Goal: Task Accomplishment & Management: Complete application form

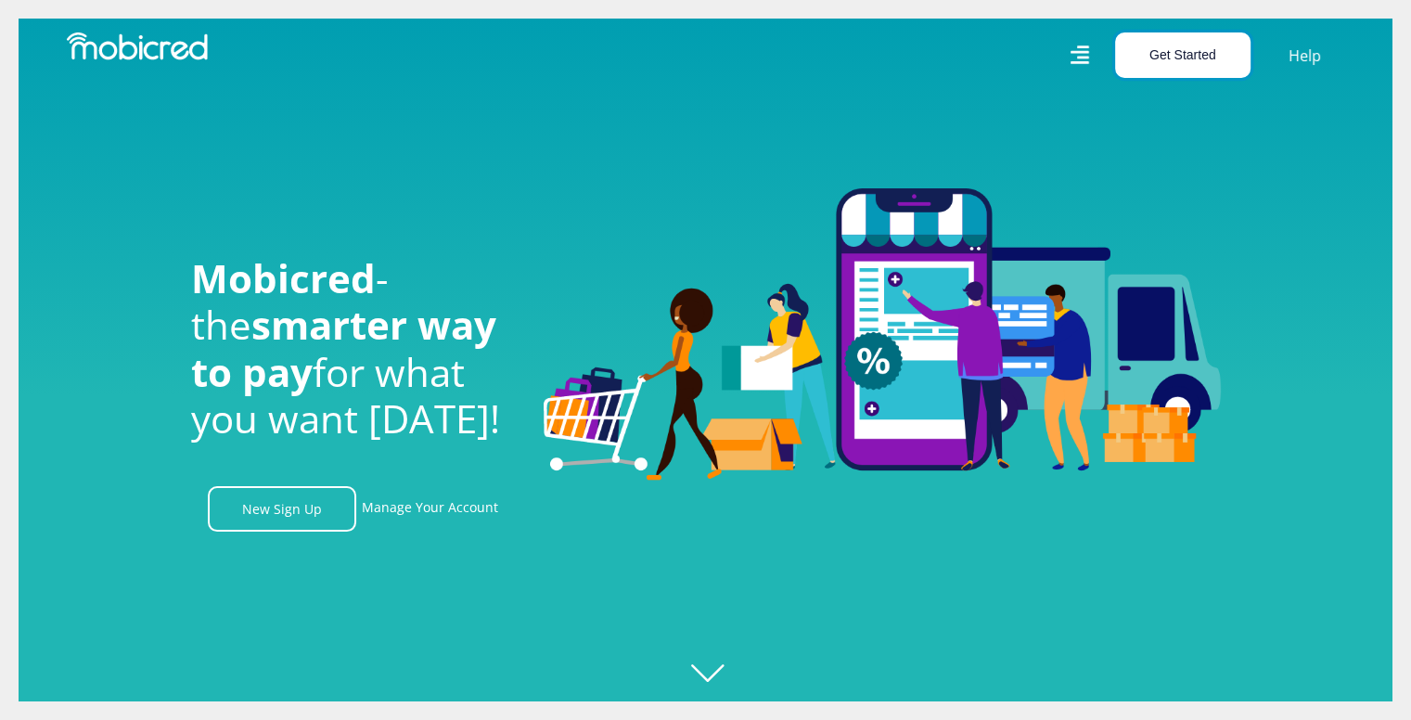
click at [1204, 58] on button "Get Started" at bounding box center [1182, 54] width 135 height 45
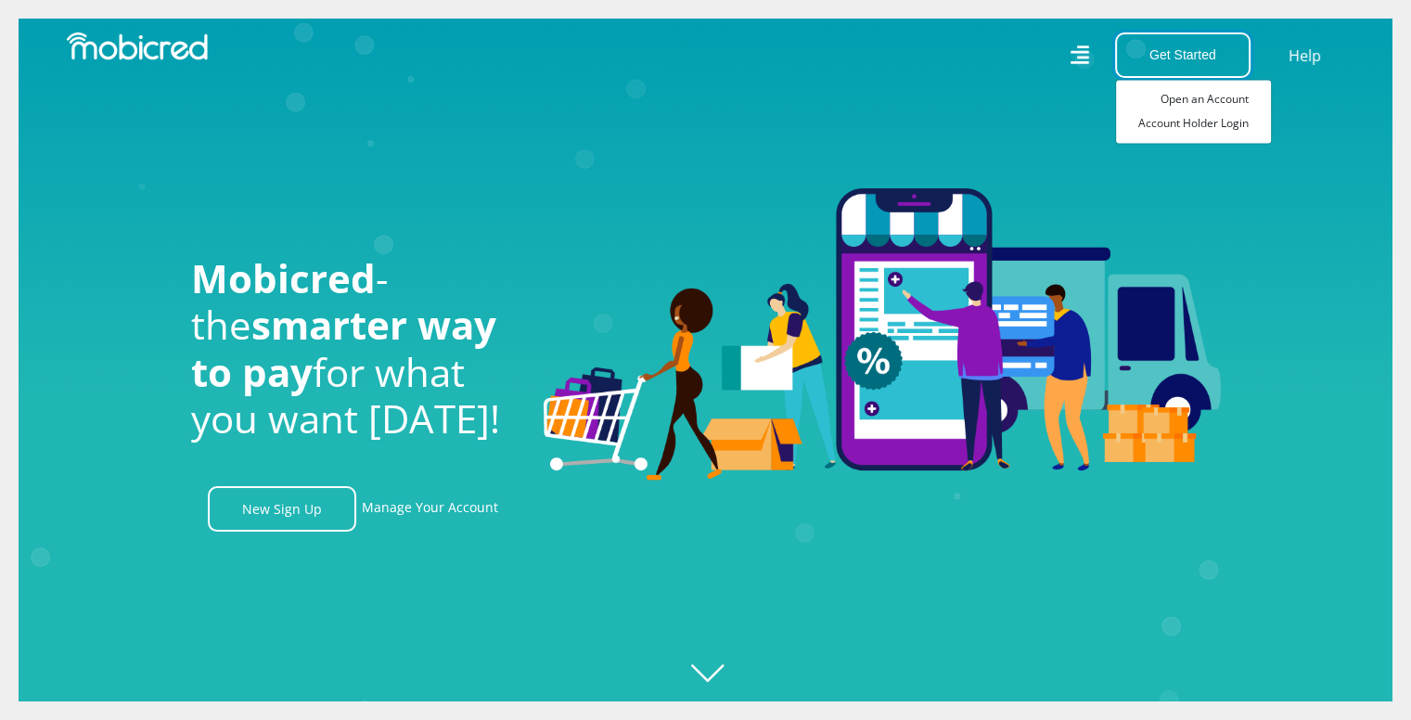
scroll to position [0, 2379]
click at [712, 676] on icon "Created with [PERSON_NAME] 2.3.0" at bounding box center [724, 360] width 1411 height 720
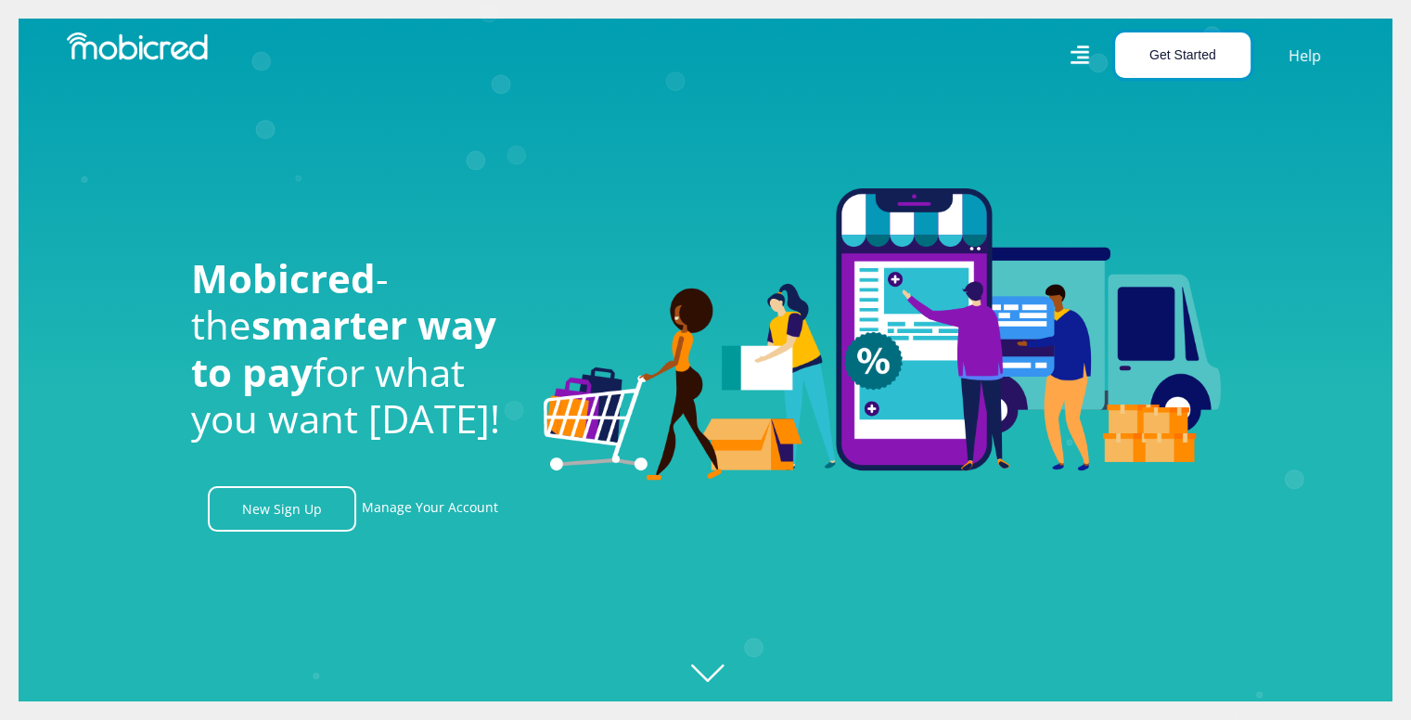
scroll to position [0, 3437]
click at [1195, 57] on button "Get Started" at bounding box center [1182, 54] width 135 height 45
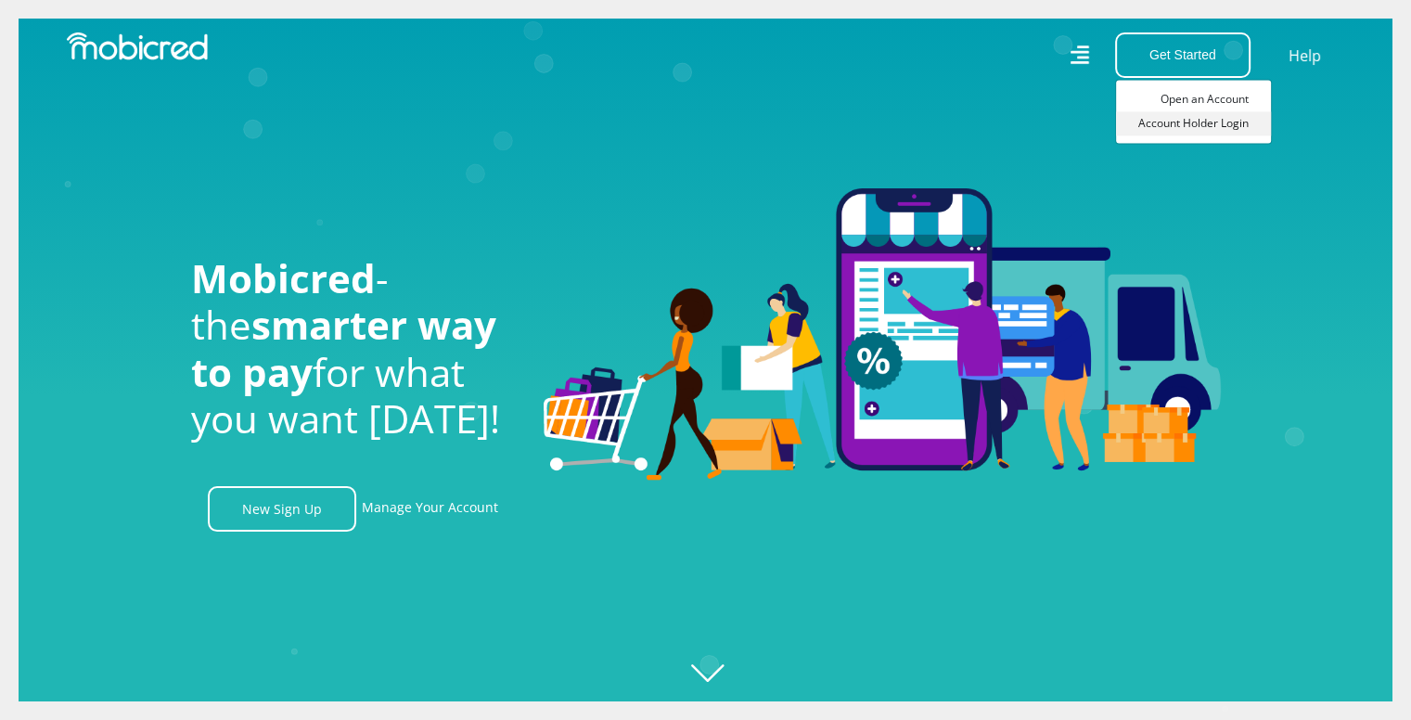
click at [1190, 118] on link "Account Holder Login" at bounding box center [1193, 123] width 155 height 24
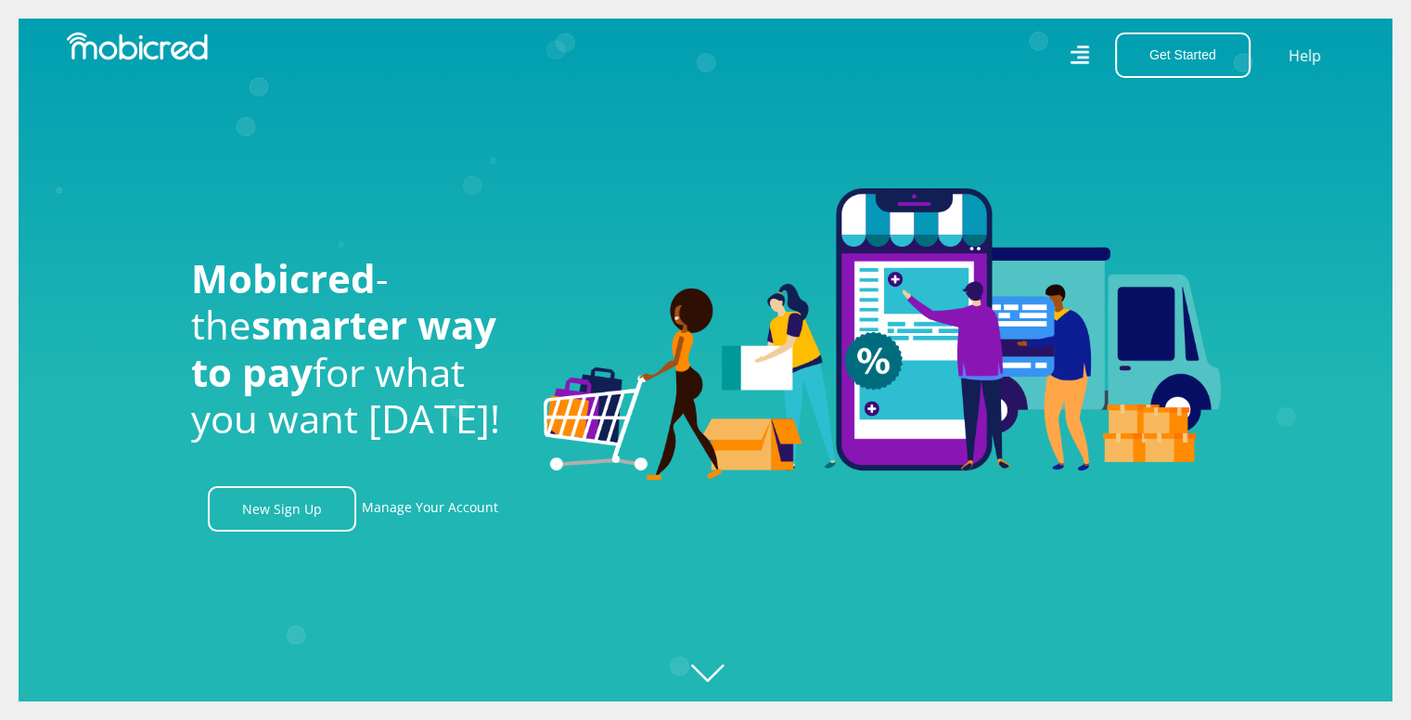
scroll to position [0, 4232]
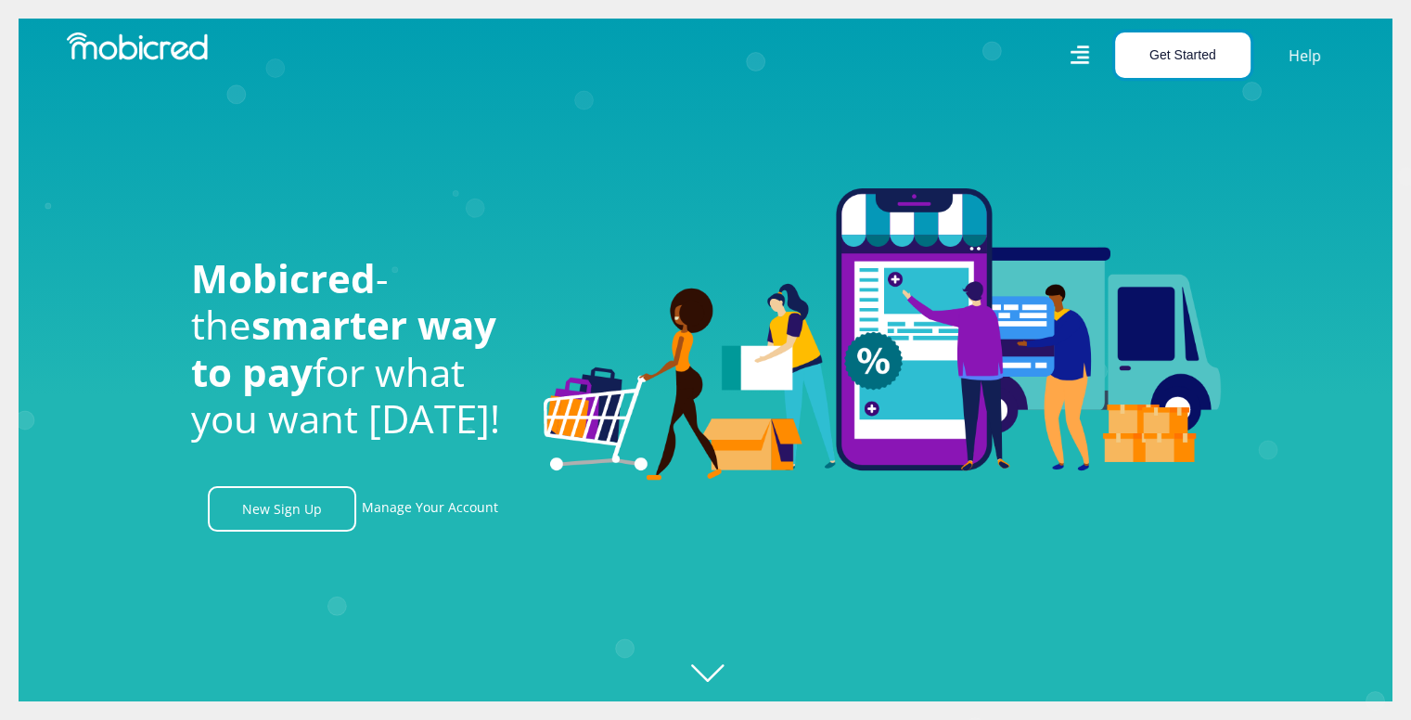
click at [1194, 56] on button "Get Started" at bounding box center [1182, 54] width 135 height 45
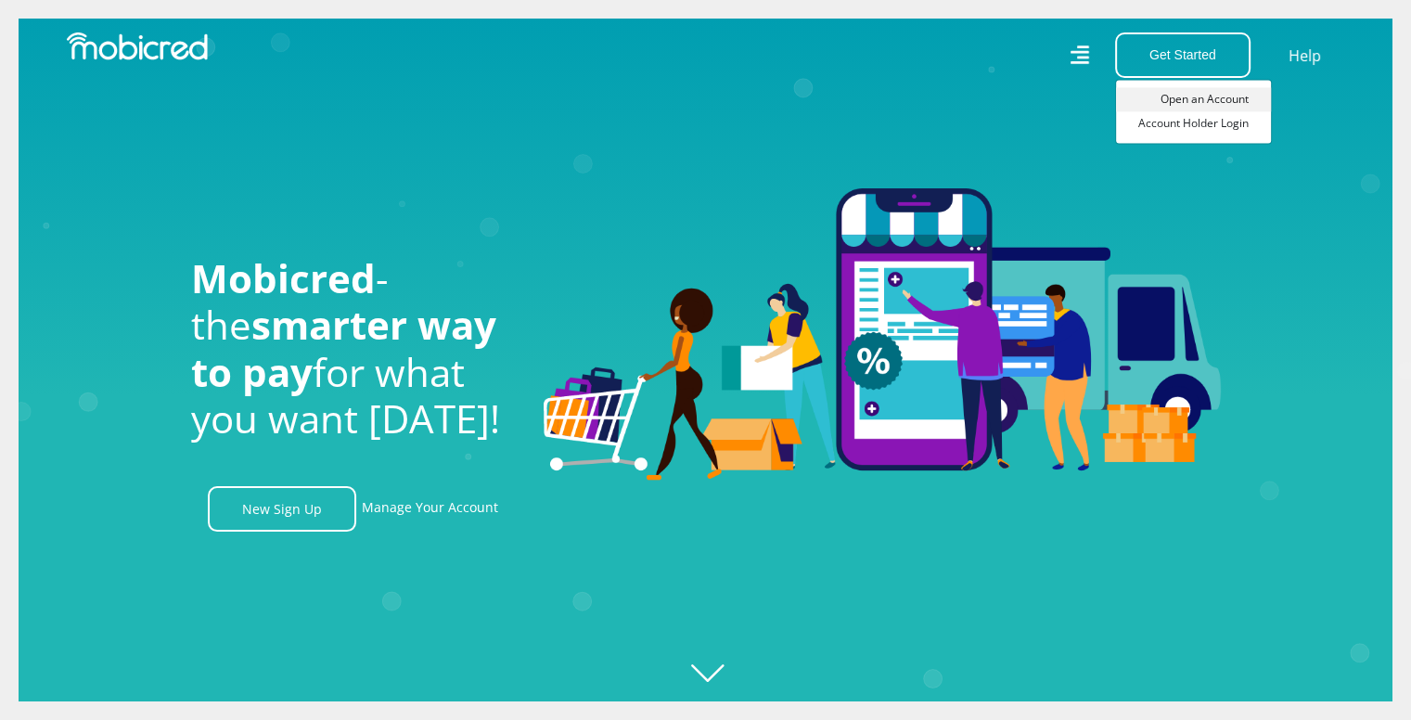
click at [1188, 96] on link "Open an Account" at bounding box center [1193, 99] width 155 height 24
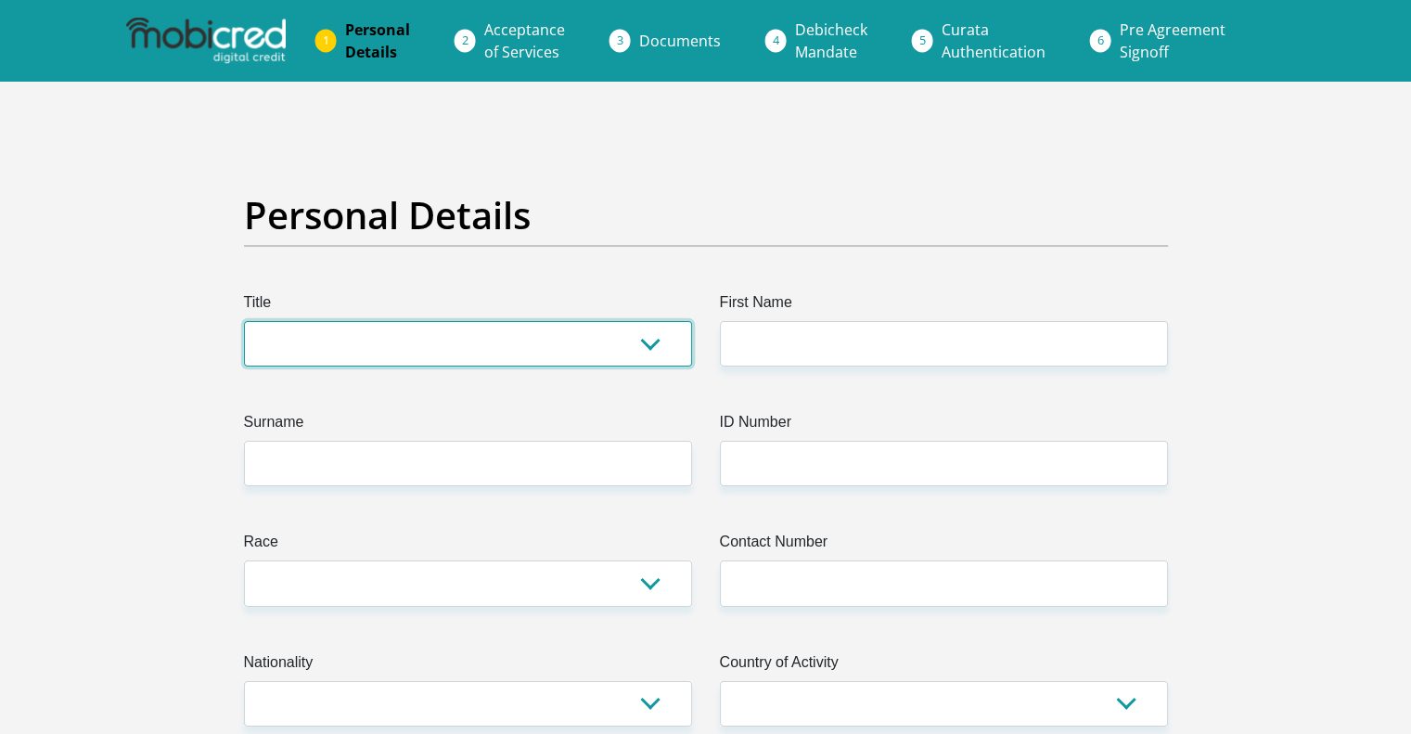
click at [583, 341] on select "Mr Ms Mrs Dr Other" at bounding box center [468, 343] width 448 height 45
select select "Mr"
click at [244, 321] on select "Mr Ms Mrs Dr Other" at bounding box center [468, 343] width 448 height 45
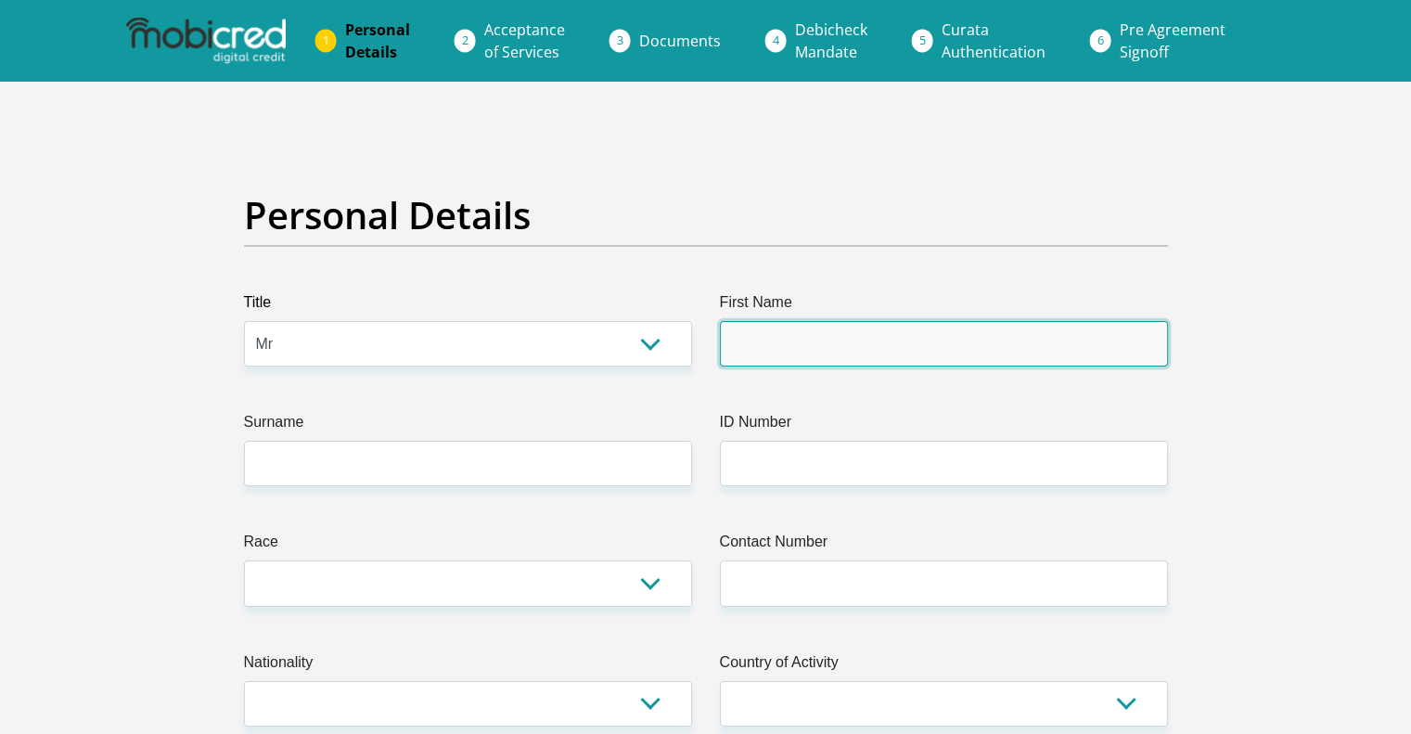
click at [781, 328] on input "First Name" at bounding box center [944, 343] width 448 height 45
type input "Petrie"
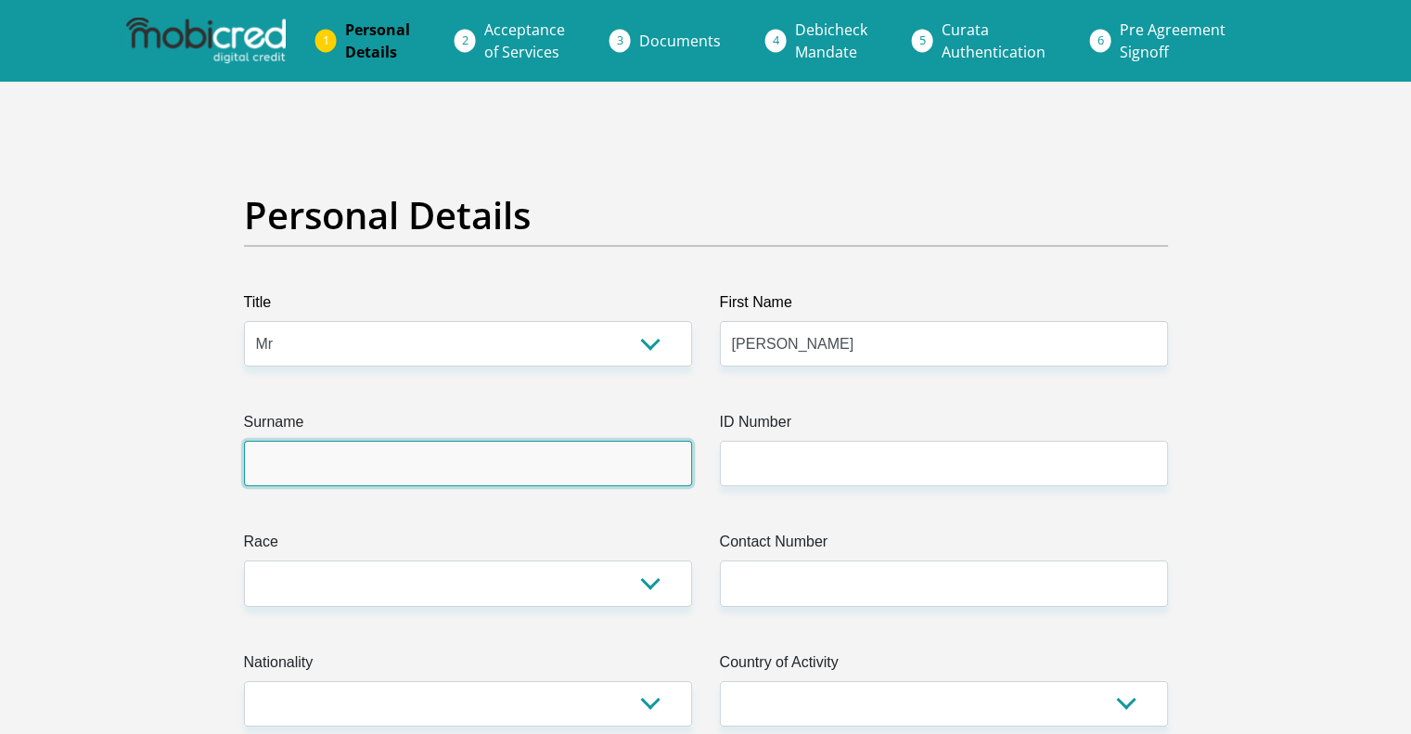
click at [444, 453] on input "Surname" at bounding box center [468, 463] width 448 height 45
type input "Nieuwoudt"
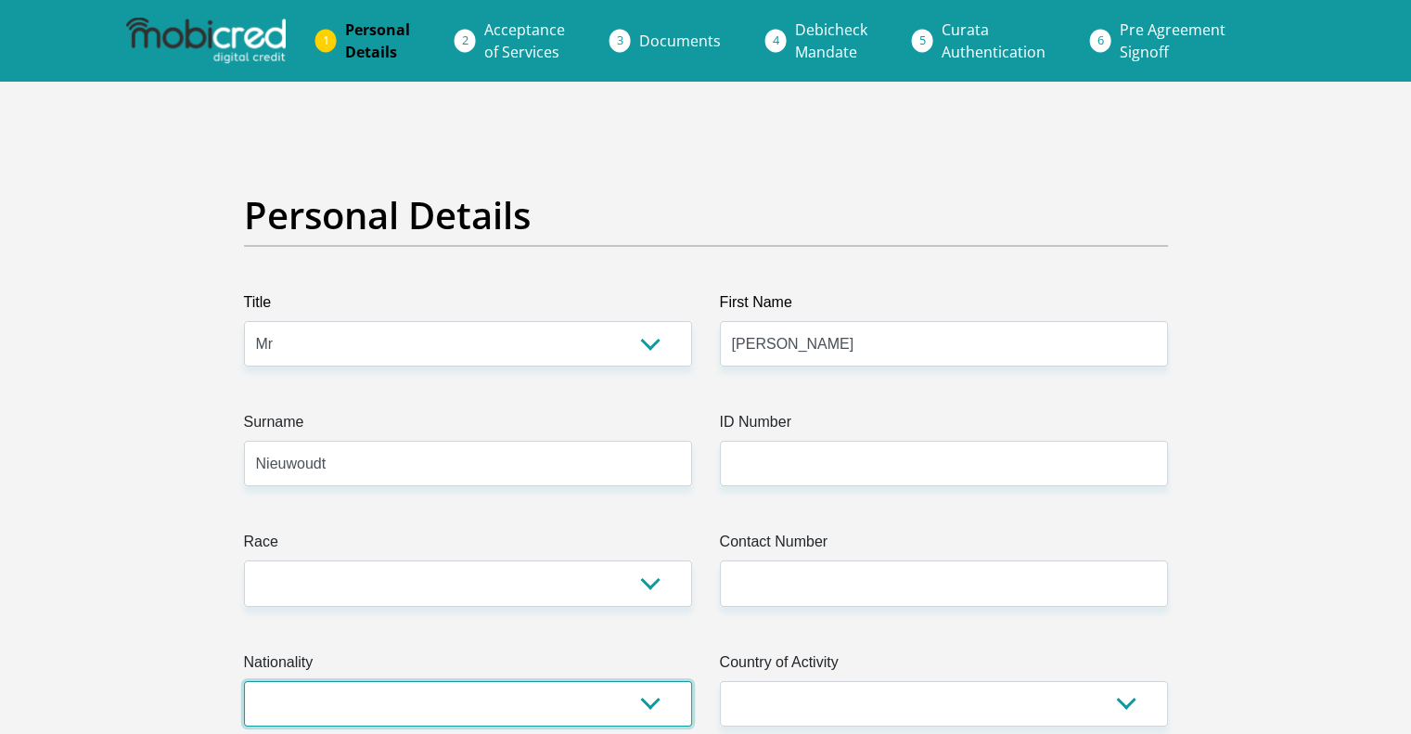
select select "ZAF"
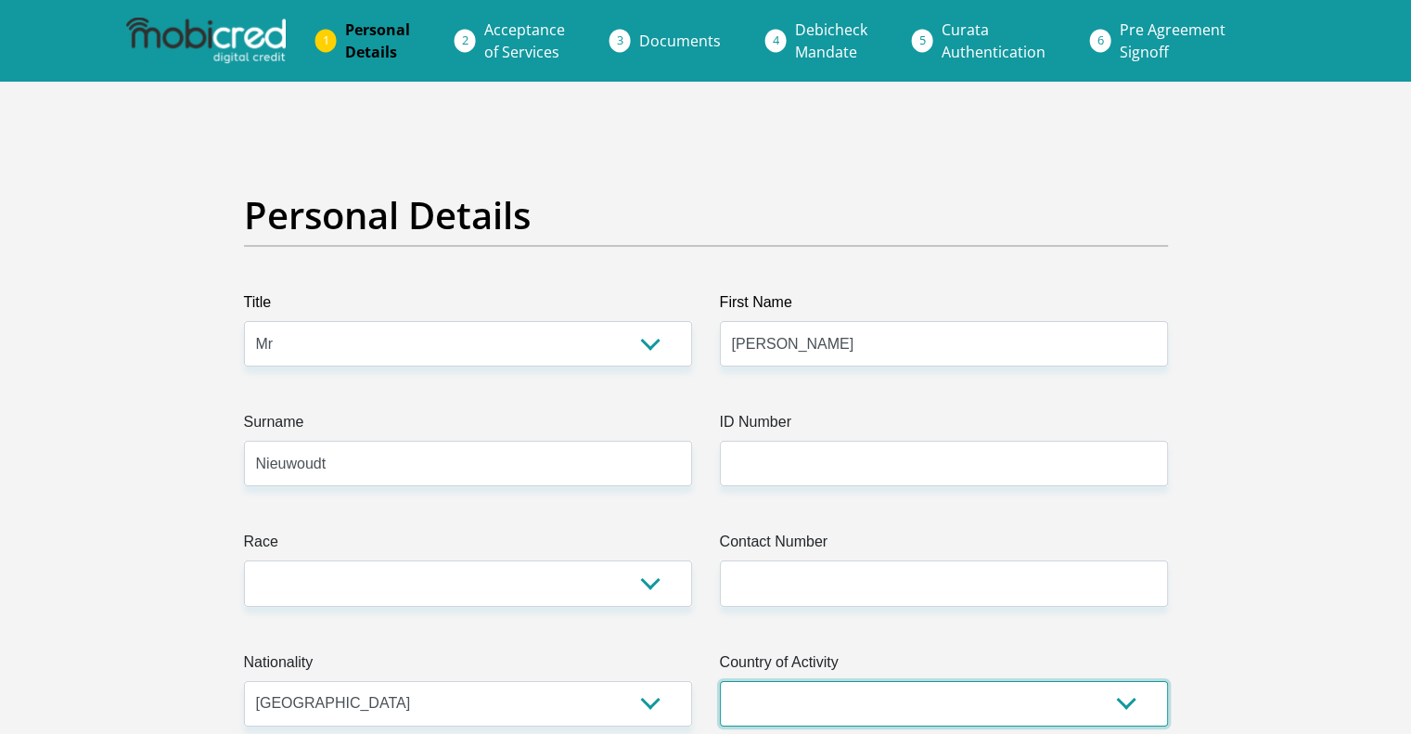
select select "ZAF"
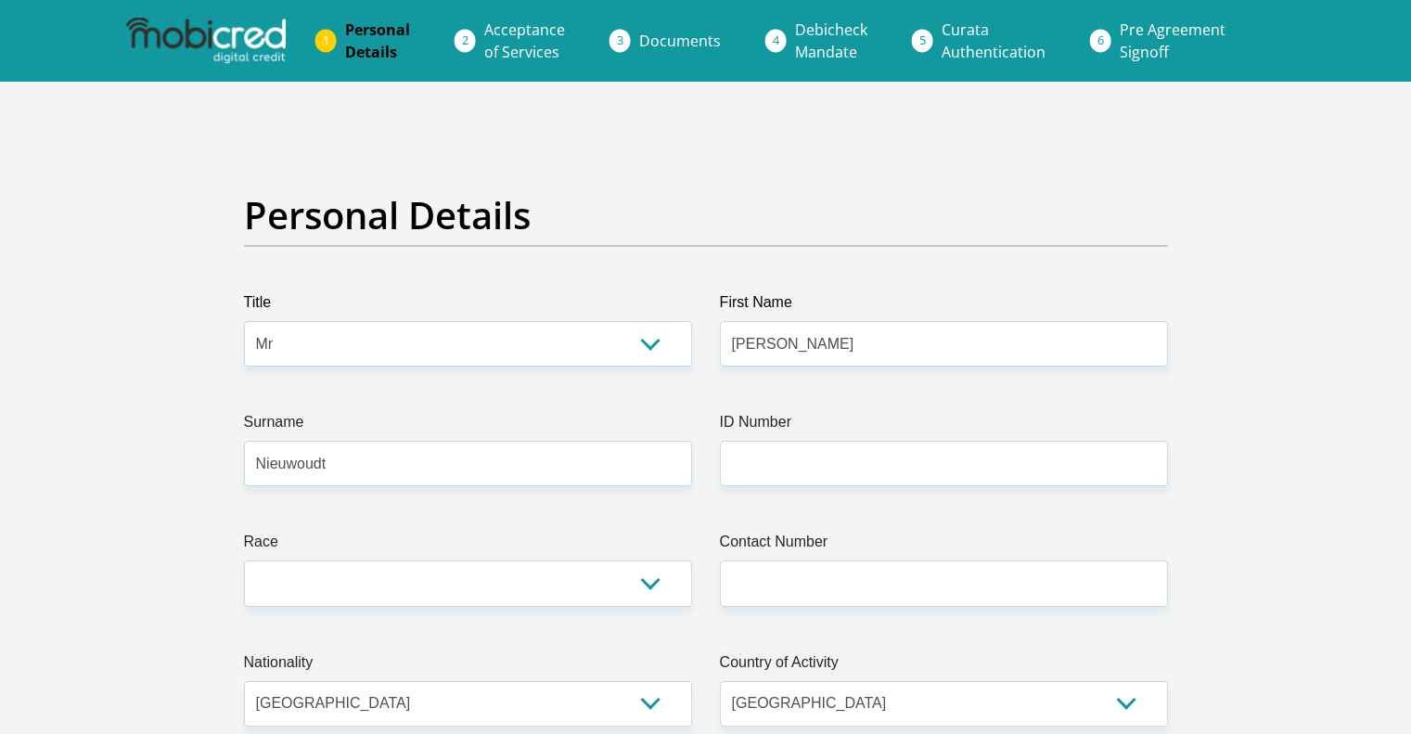
type input "10 Flower Street"
type input "Hermanus"
type input "7200"
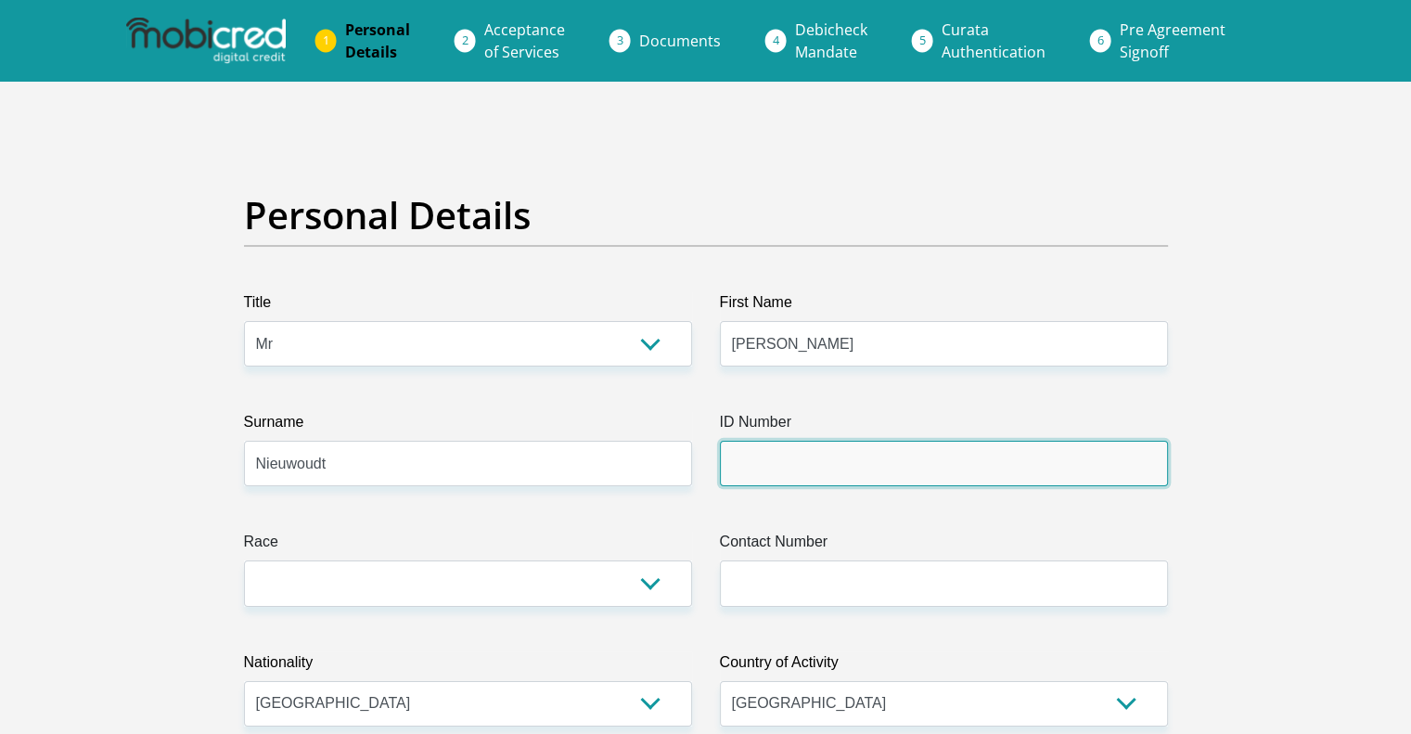
click at [748, 465] on input "ID Number" at bounding box center [944, 463] width 448 height 45
type input "8102115078087"
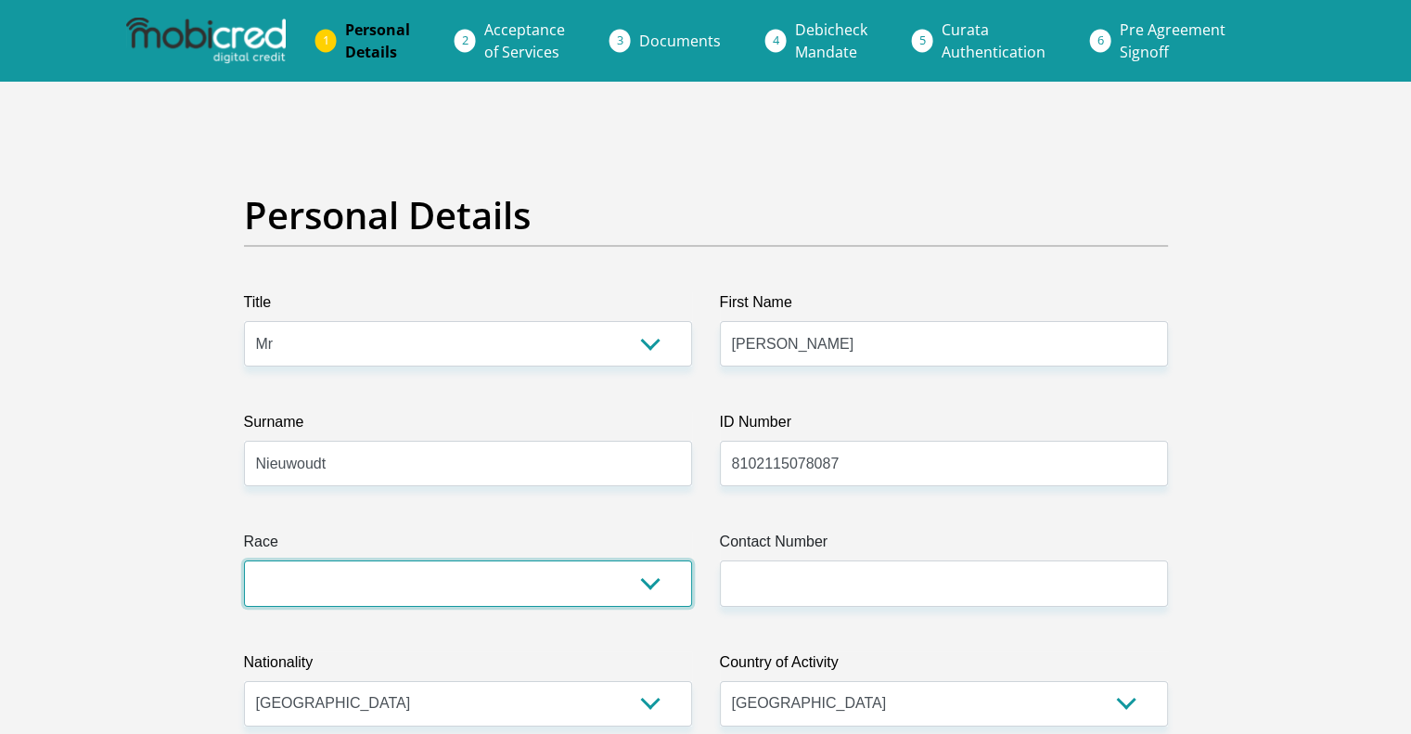
click at [575, 584] on select "Black Coloured Indian White Other" at bounding box center [468, 582] width 448 height 45
select select "4"
click at [244, 560] on select "Black Coloured Indian White Other" at bounding box center [468, 582] width 448 height 45
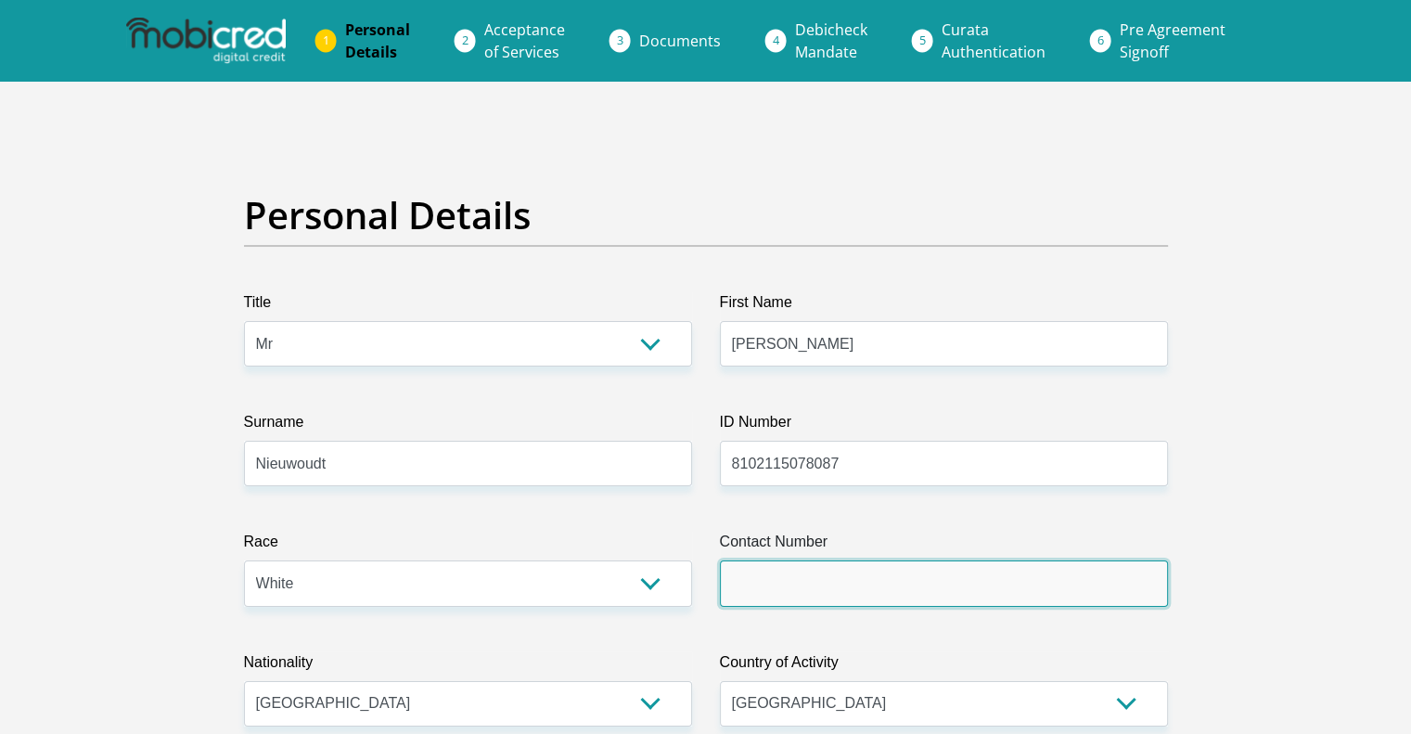
click at [741, 573] on input "Contact Number" at bounding box center [944, 582] width 448 height 45
type input "0829327629"
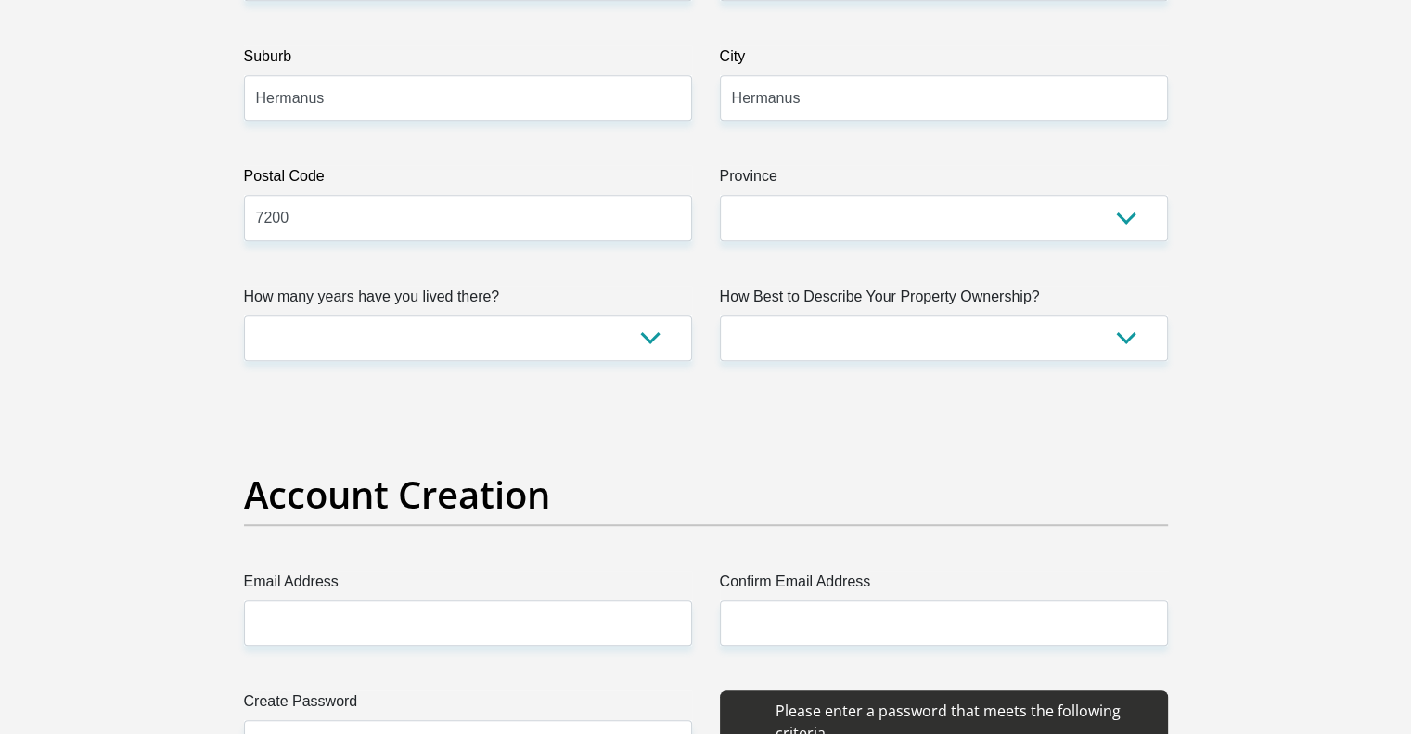
scroll to position [1201, 0]
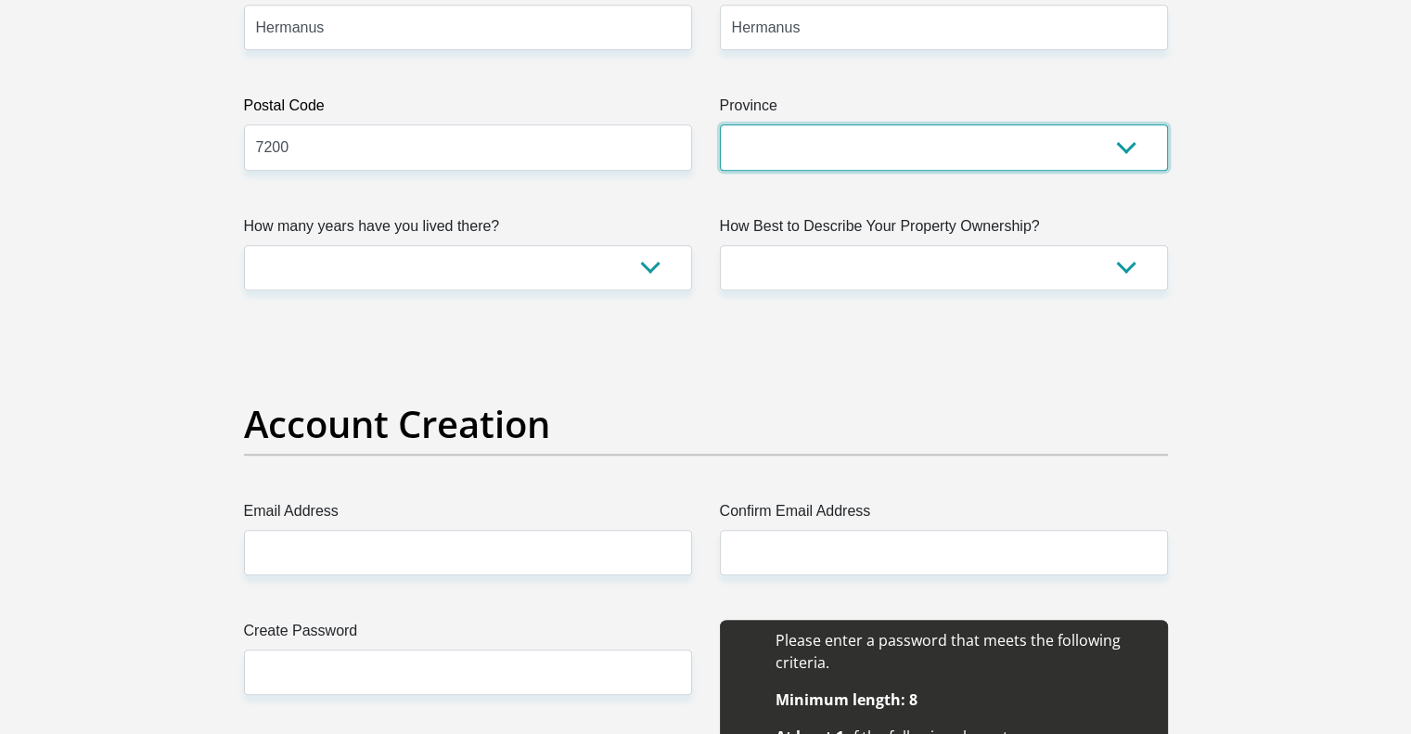
click at [1088, 153] on select "Eastern Cape Free State Gauteng KwaZulu-Natal Limpopo Mpumalanga Northern Cape …" at bounding box center [944, 146] width 448 height 45
select select "Western Cape"
click at [720, 124] on select "Eastern Cape Free State Gauteng KwaZulu-Natal Limpopo Mpumalanga Northern Cape …" at bounding box center [944, 146] width 448 height 45
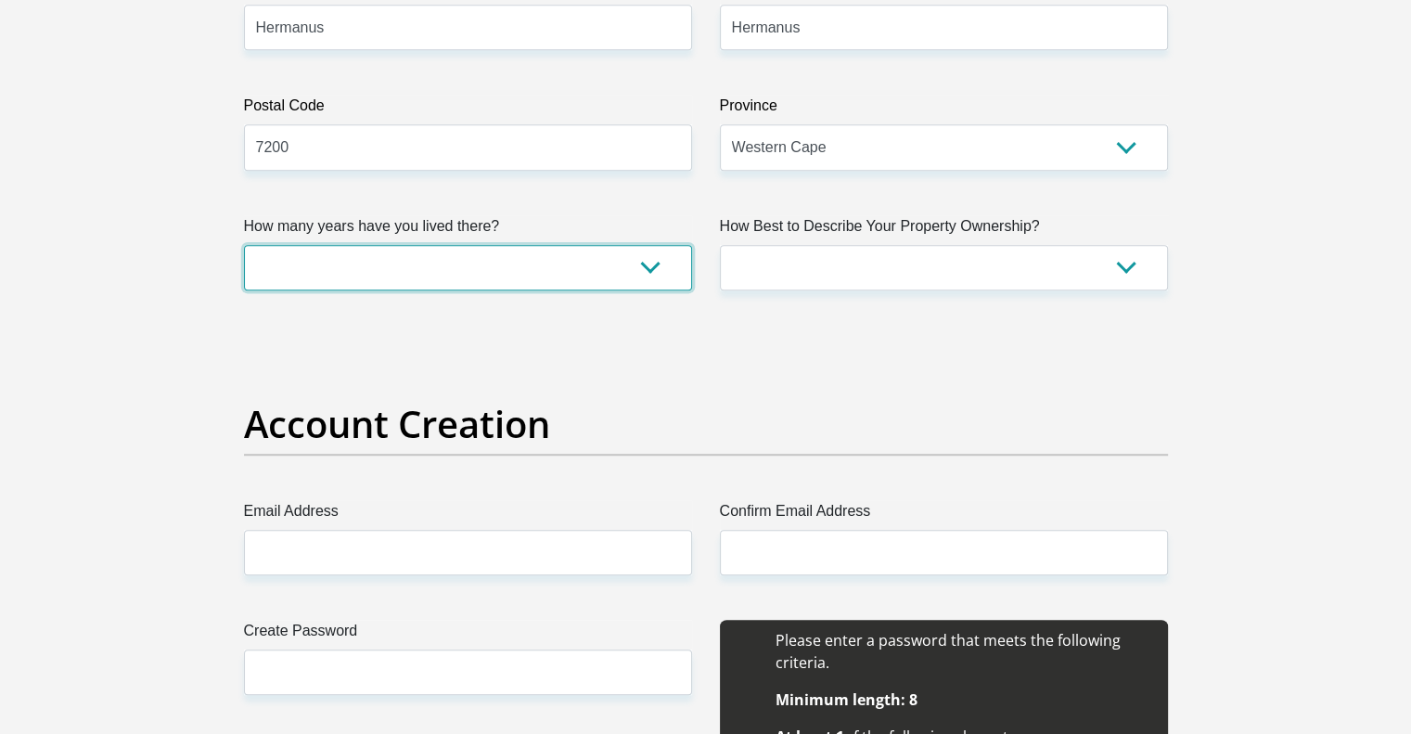
click at [537, 270] on select "less than 1 year 1-3 years 3-5 years 5+ years" at bounding box center [468, 267] width 448 height 45
select select "4"
click at [244, 245] on select "less than 1 year 1-3 years 3-5 years 5+ years" at bounding box center [468, 267] width 448 height 45
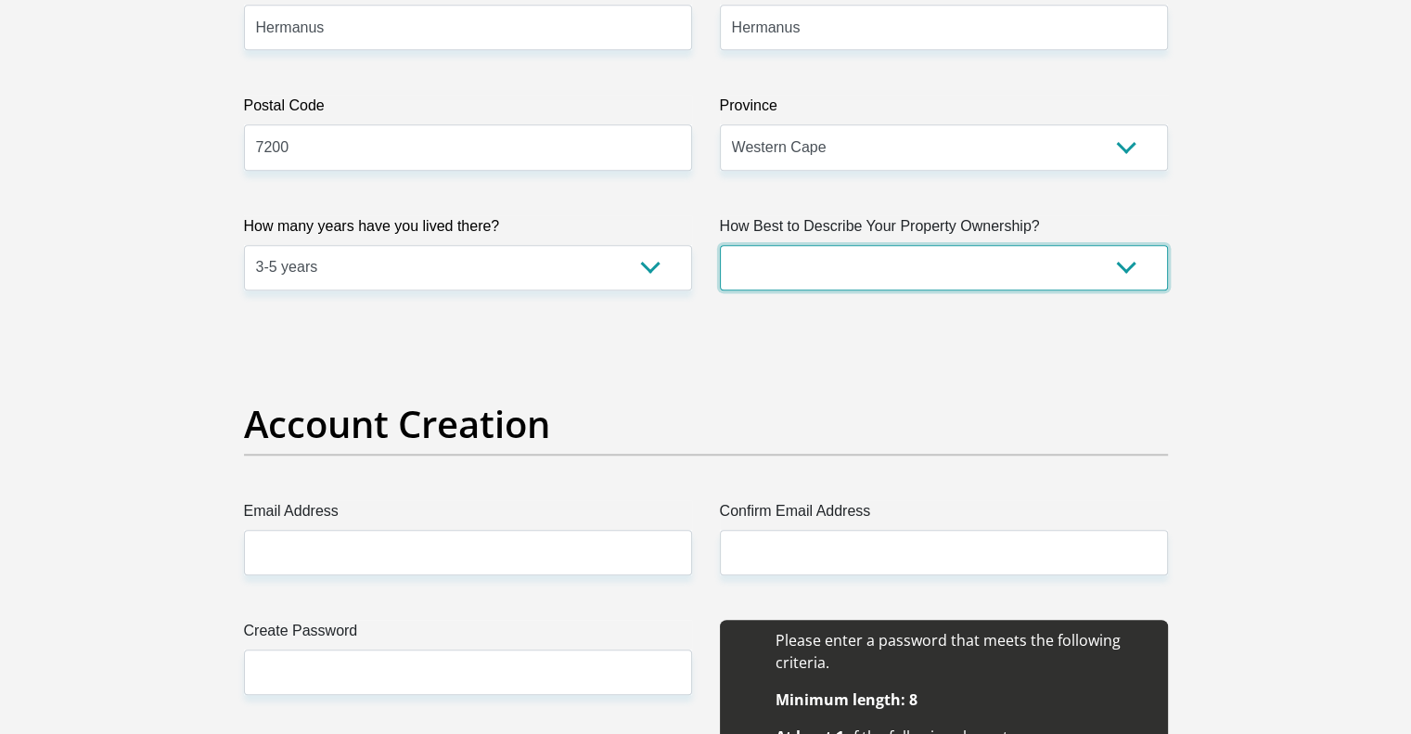
click at [785, 266] on select "Owned Rented Family Owned Company Dwelling" at bounding box center [944, 267] width 448 height 45
select select "Rented"
click at [720, 245] on select "Owned Rented Family Owned Company Dwelling" at bounding box center [944, 267] width 448 height 45
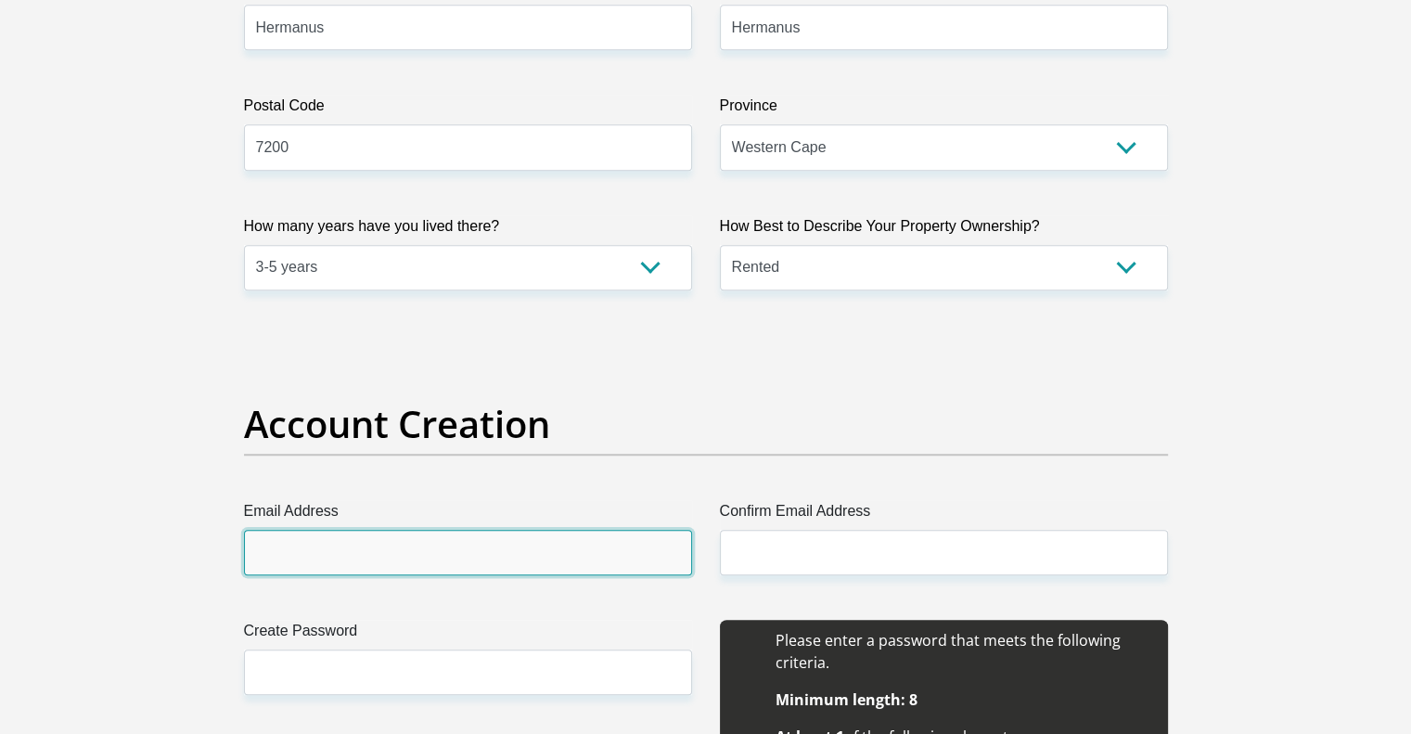
click at [393, 542] on input "Email Address" at bounding box center [468, 552] width 448 height 45
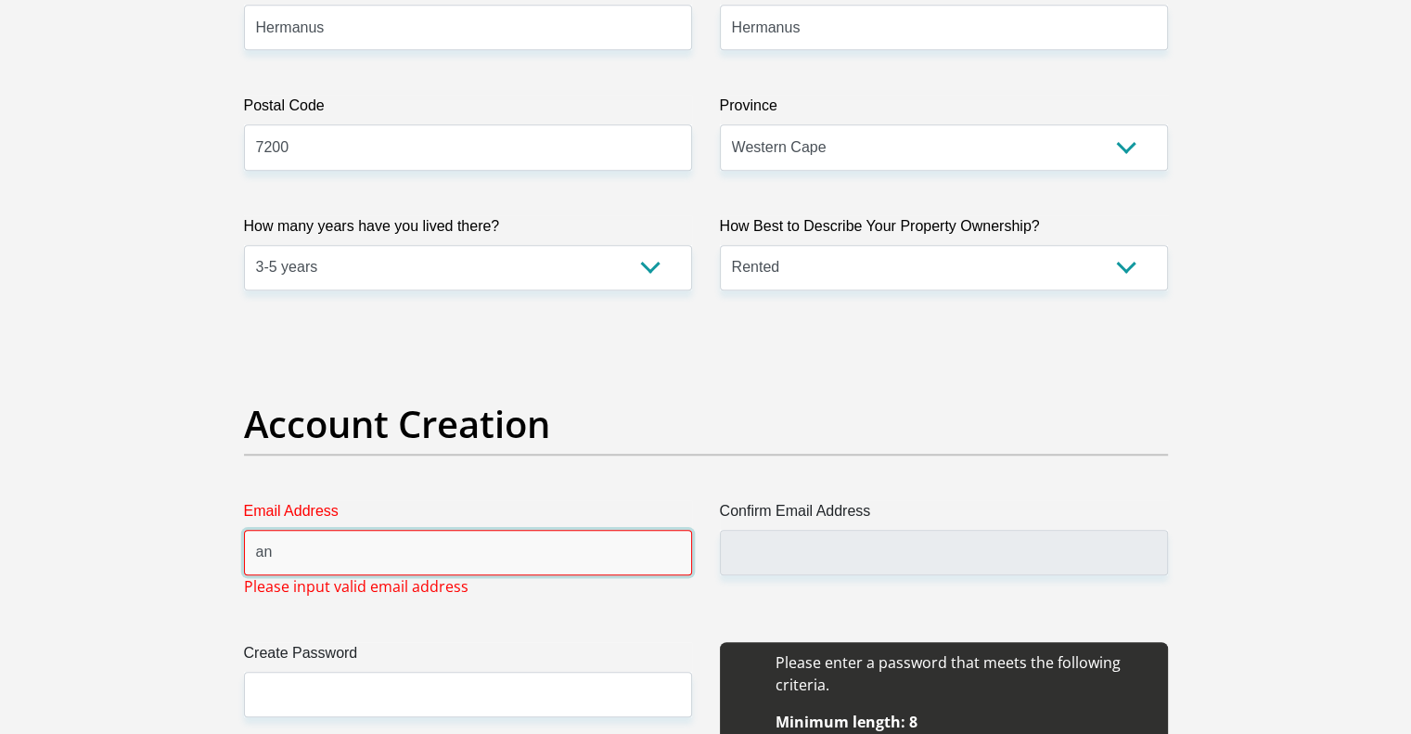
type input "a"
type input "vantondermarcia@gmail.com"
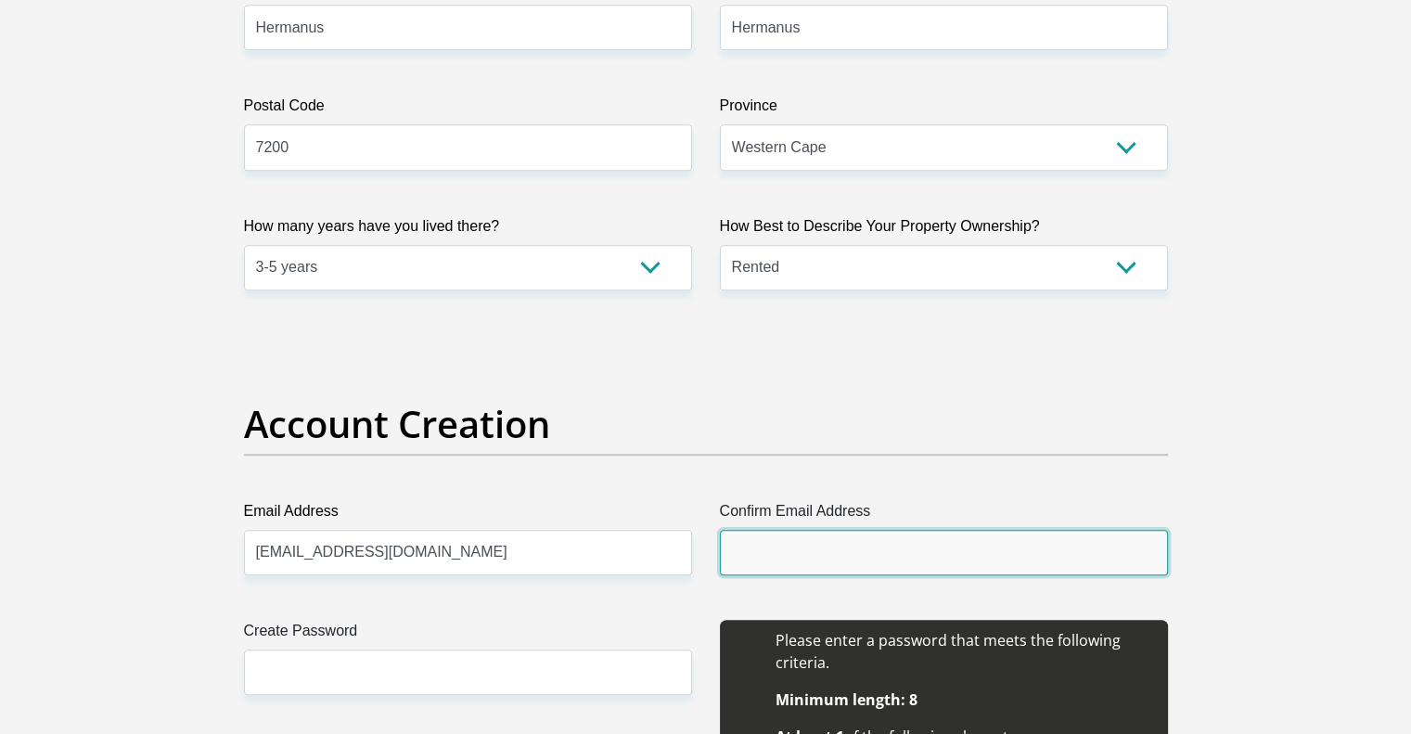
click at [741, 552] on input "Confirm Email Address" at bounding box center [944, 552] width 448 height 45
type input "vantondermarcia@gmail.com"
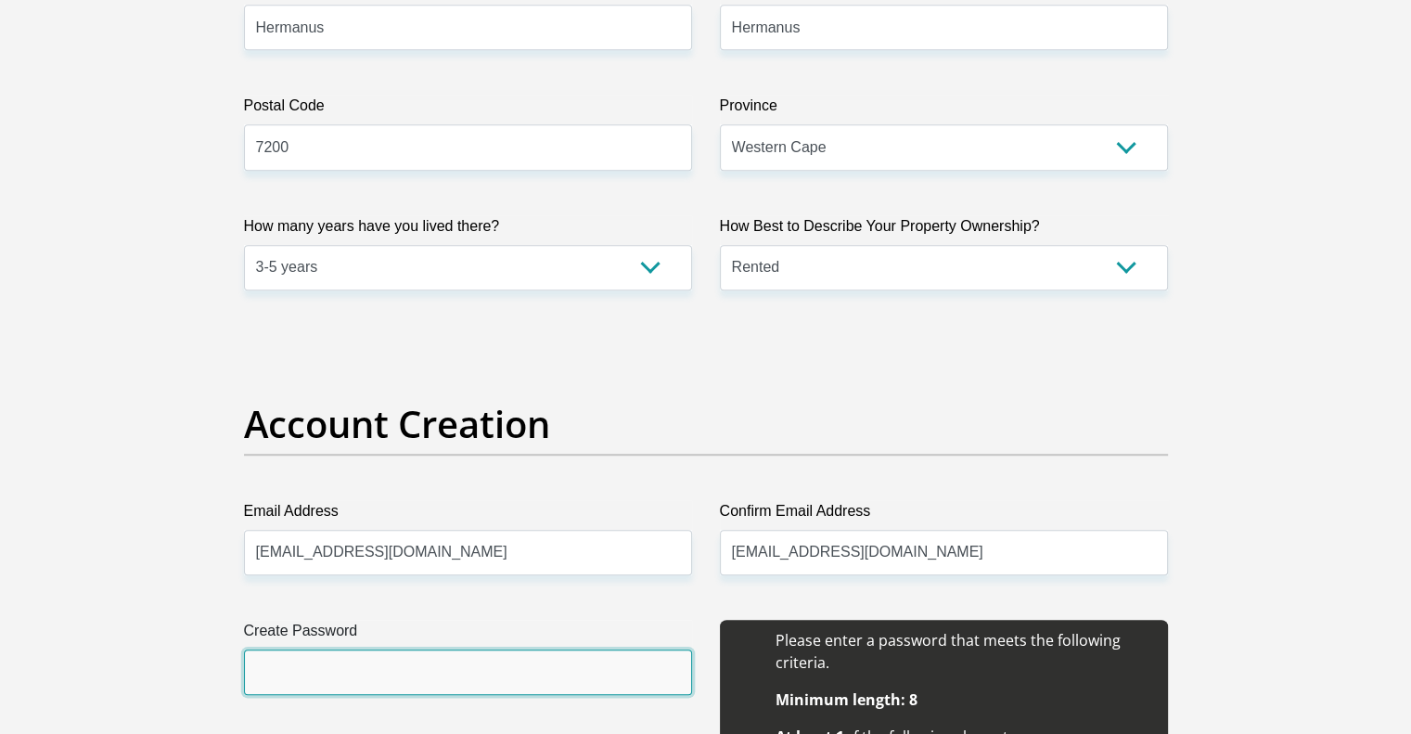
click at [366, 671] on input "Create Password" at bounding box center [468, 672] width 448 height 45
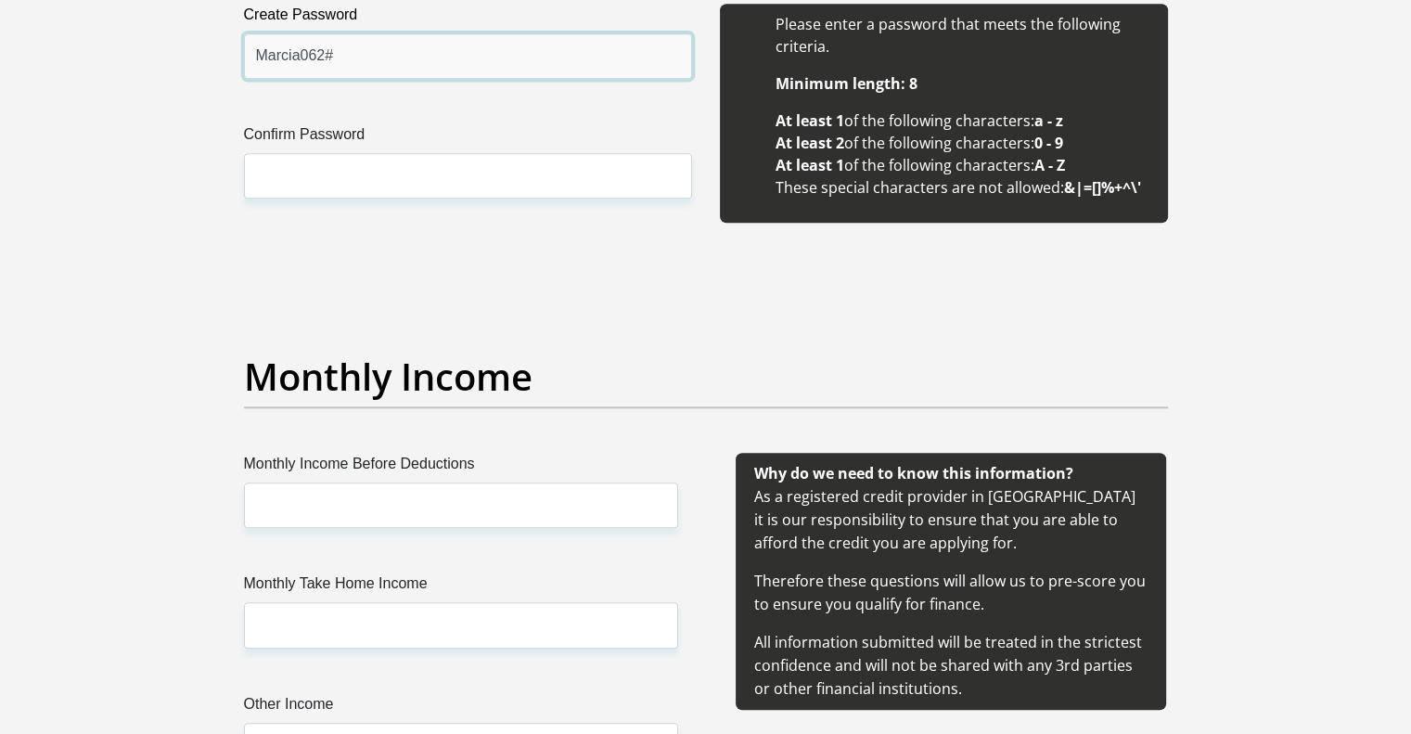
scroll to position [1845, 0]
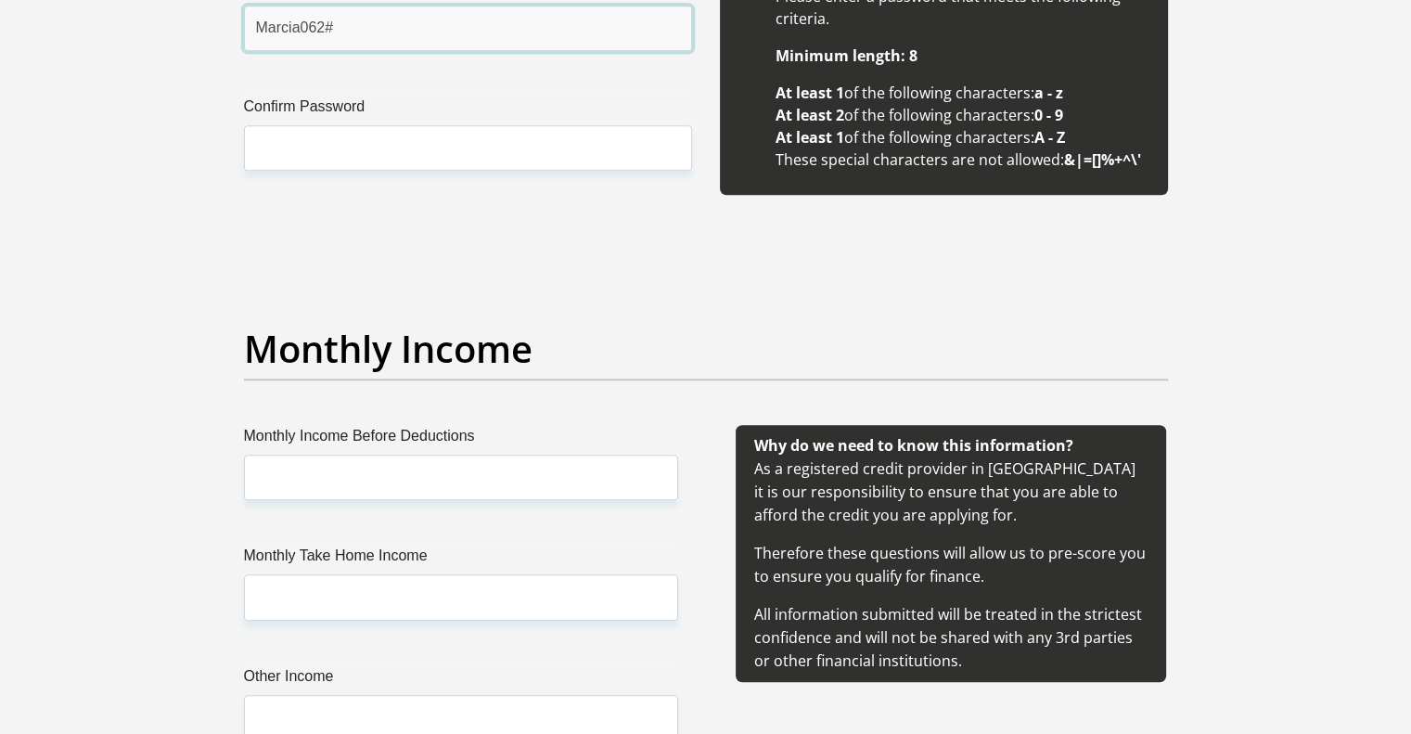
type input "Marcia062#"
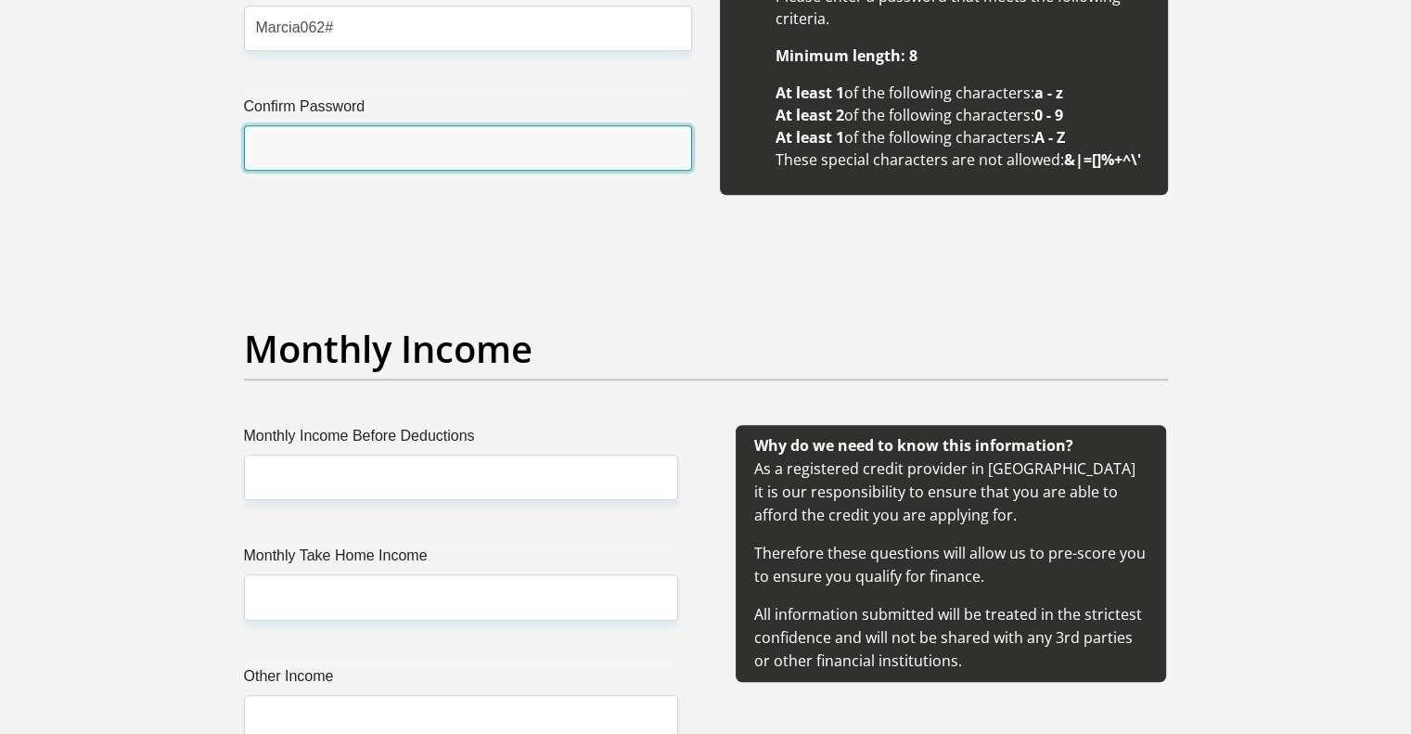
click at [395, 138] on input "Confirm Password" at bounding box center [468, 147] width 448 height 45
paste input "Marcia062#"
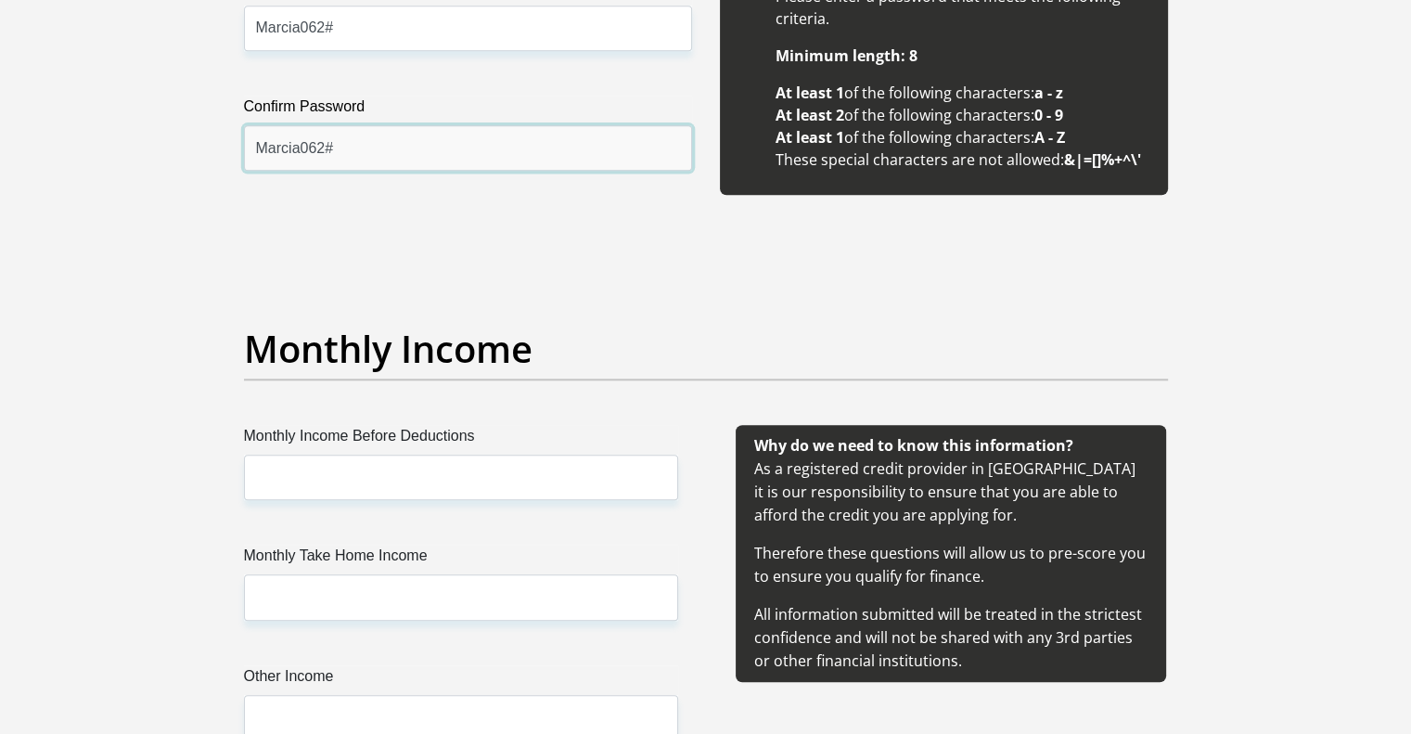
type input "Marcia062#"
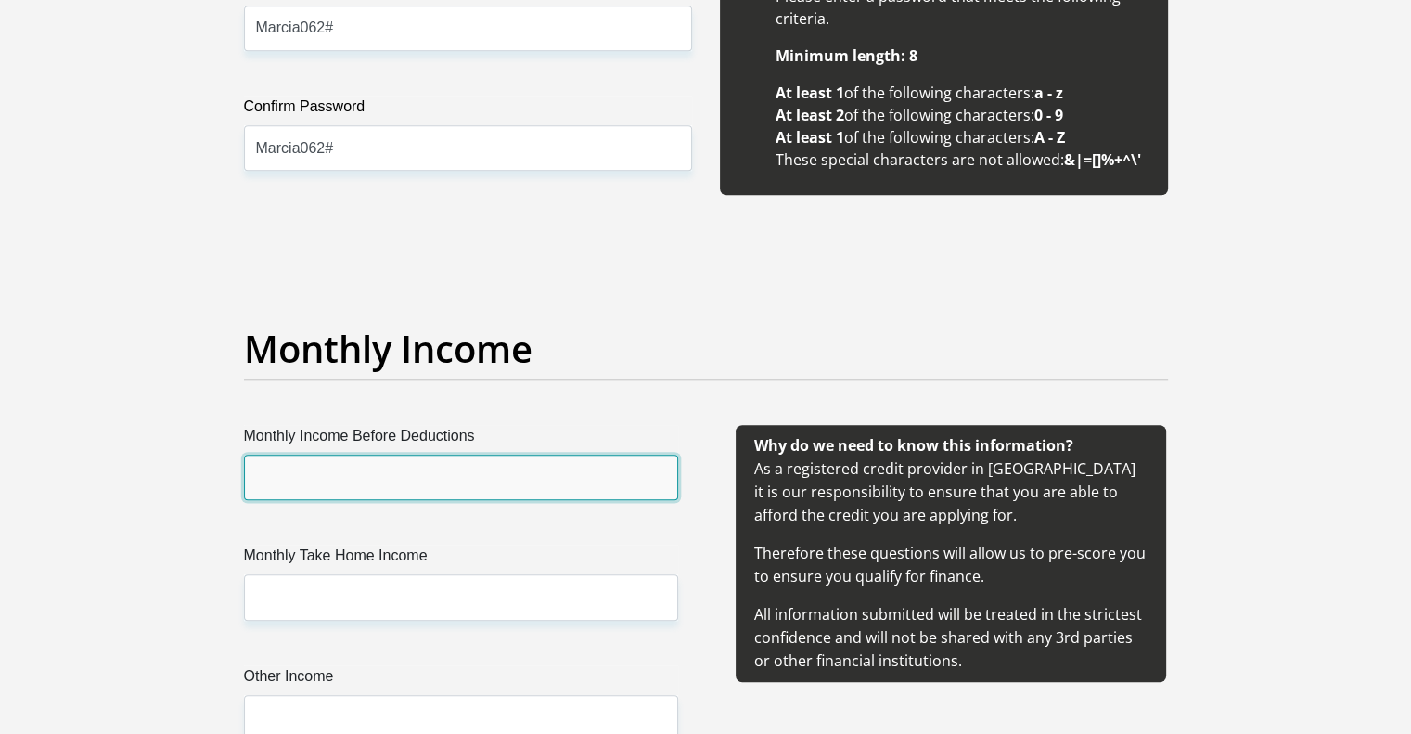
click at [366, 470] on input "Monthly Income Before Deductions" at bounding box center [461, 477] width 434 height 45
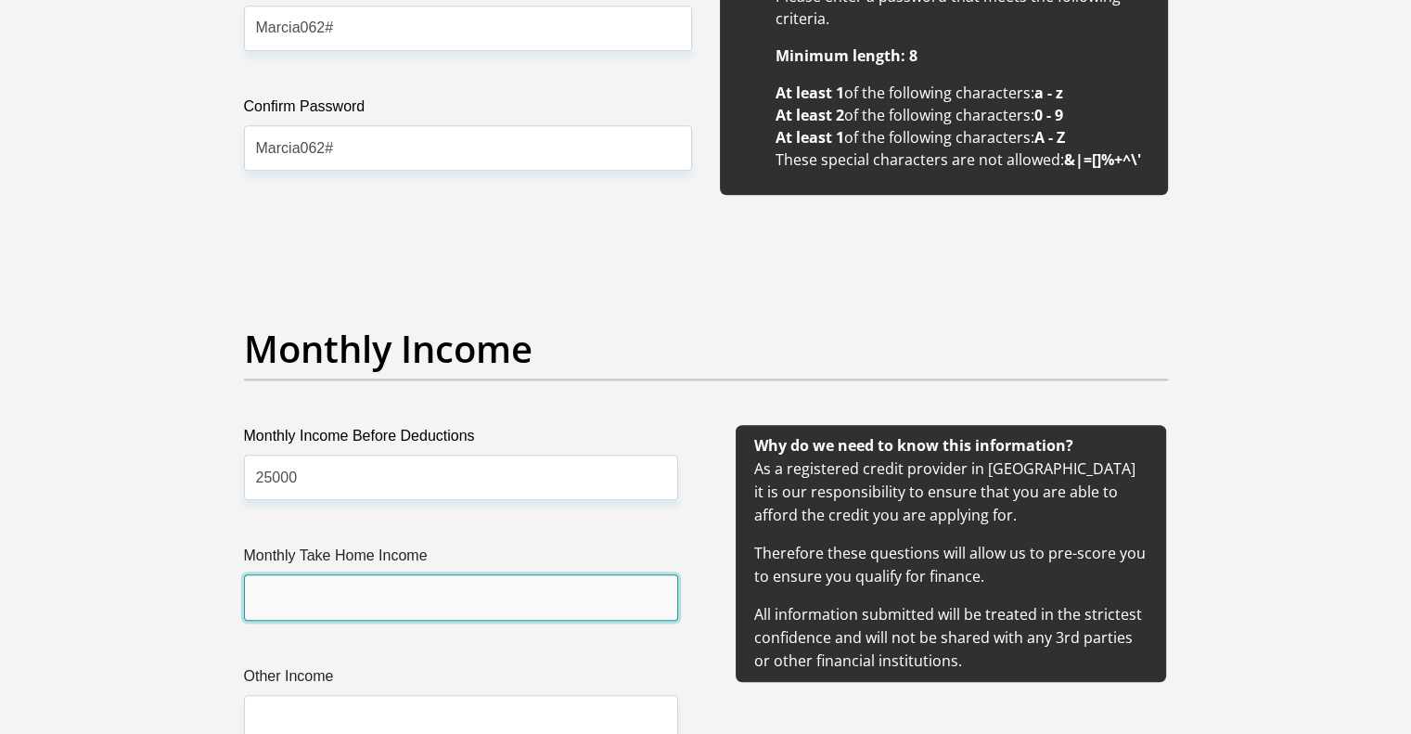
click at [350, 601] on input "Monthly Take Home Income" at bounding box center [461, 596] width 434 height 45
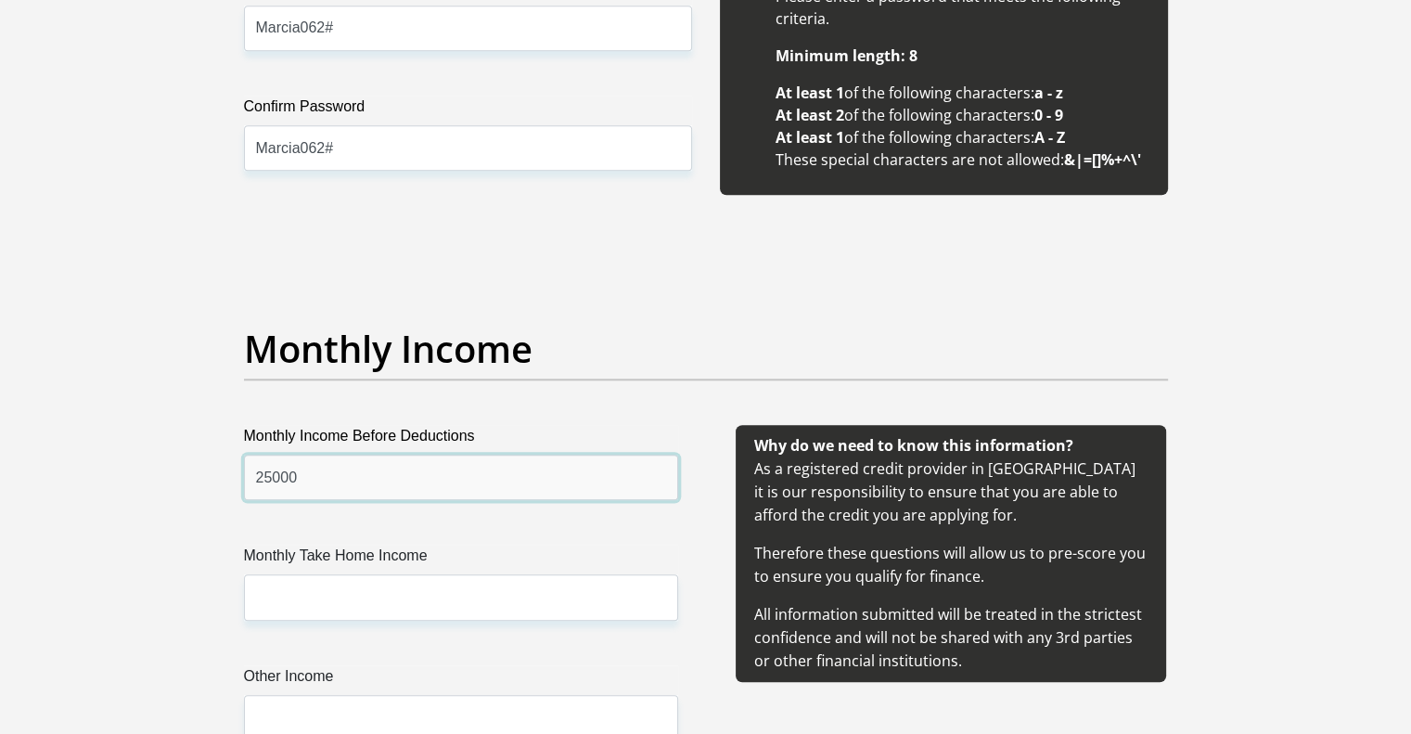
click at [261, 474] on input "25000" at bounding box center [461, 477] width 434 height 45
type input "75000"
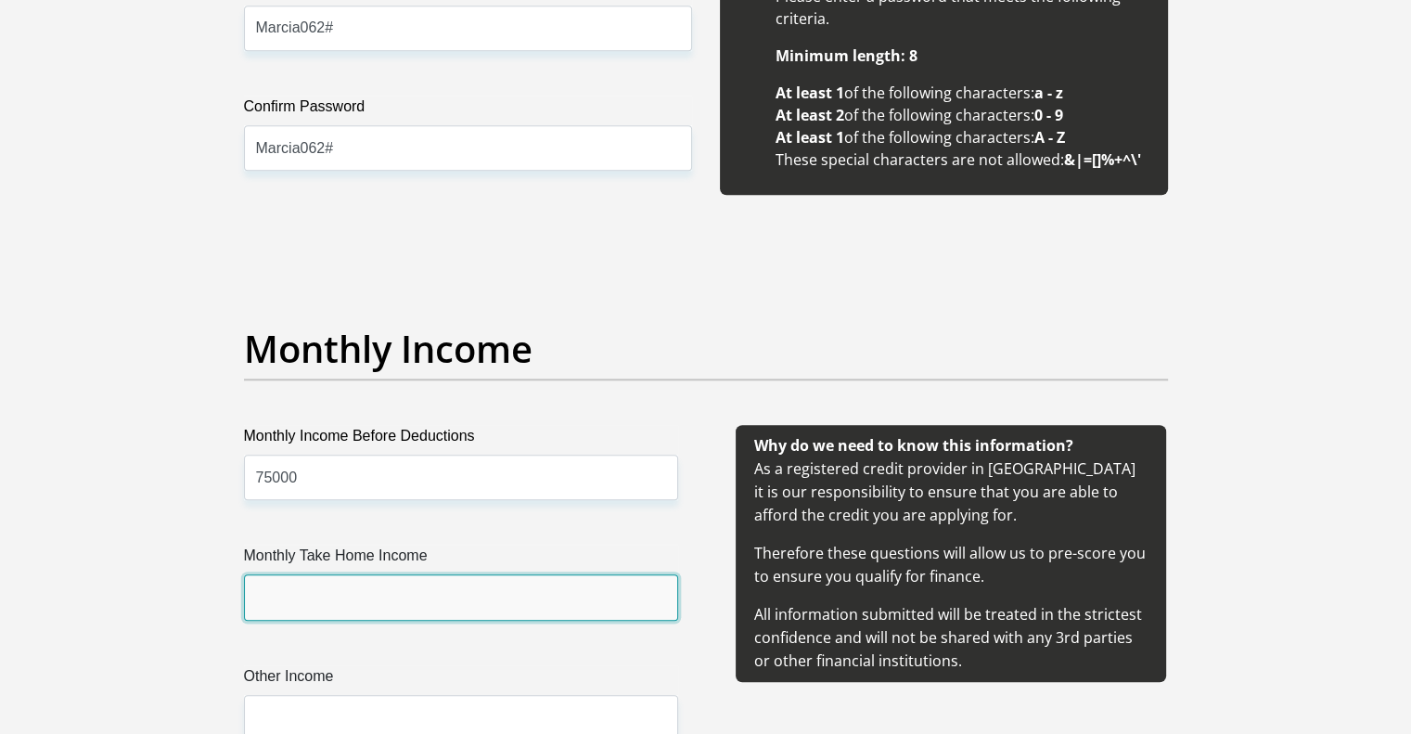
click at [274, 586] on input "Monthly Take Home Income" at bounding box center [461, 596] width 434 height 45
type input "65000"
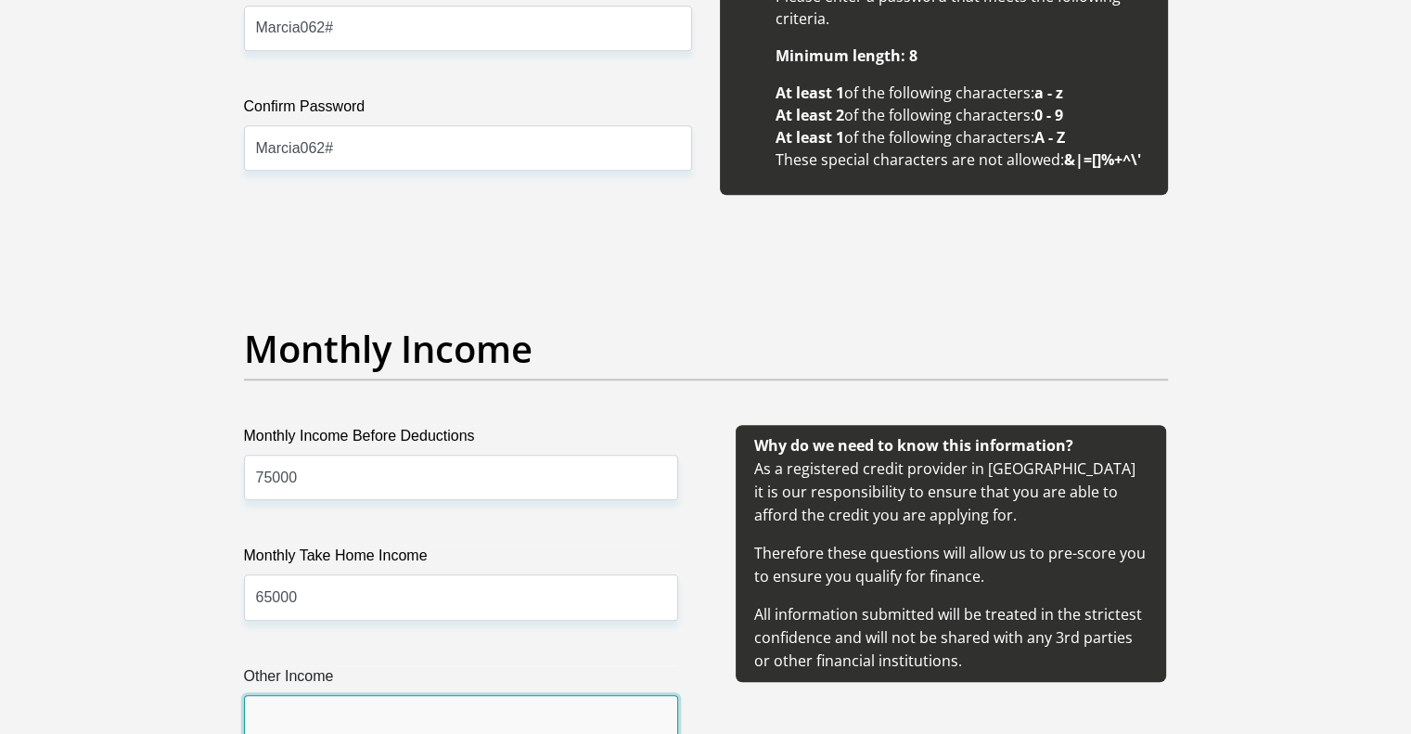
click at [329, 699] on input "Other Income" at bounding box center [461, 717] width 434 height 45
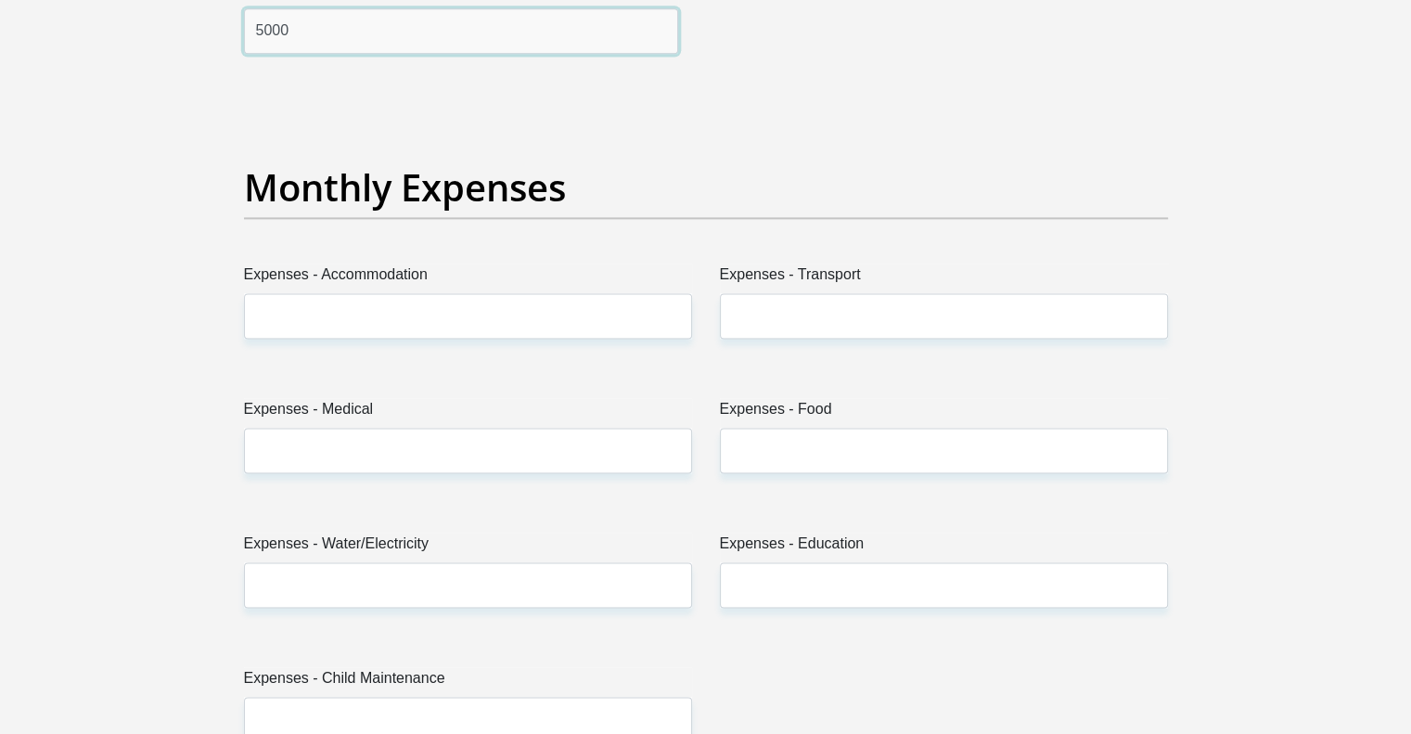
scroll to position [2602, 0]
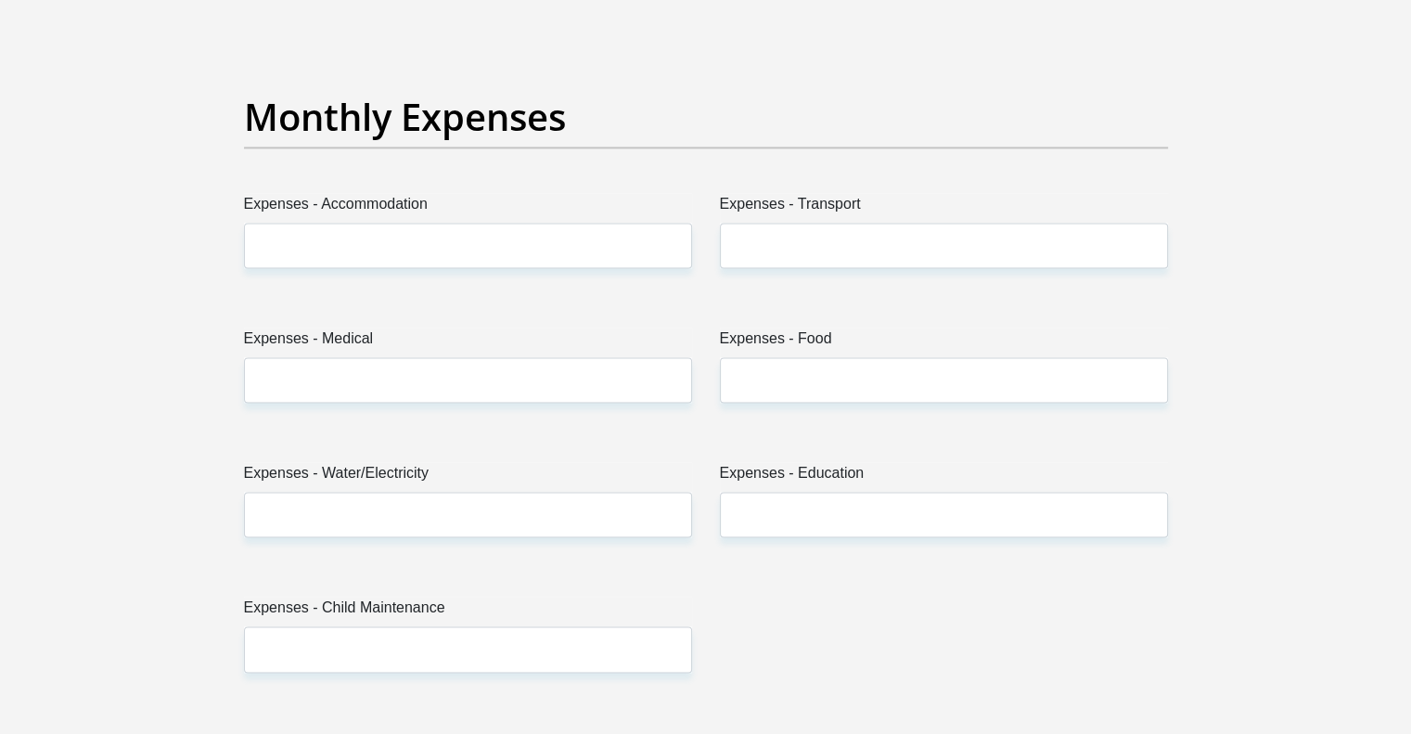
type input "5000"
click at [607, 248] on input "Expenses - Accommodation" at bounding box center [468, 245] width 448 height 45
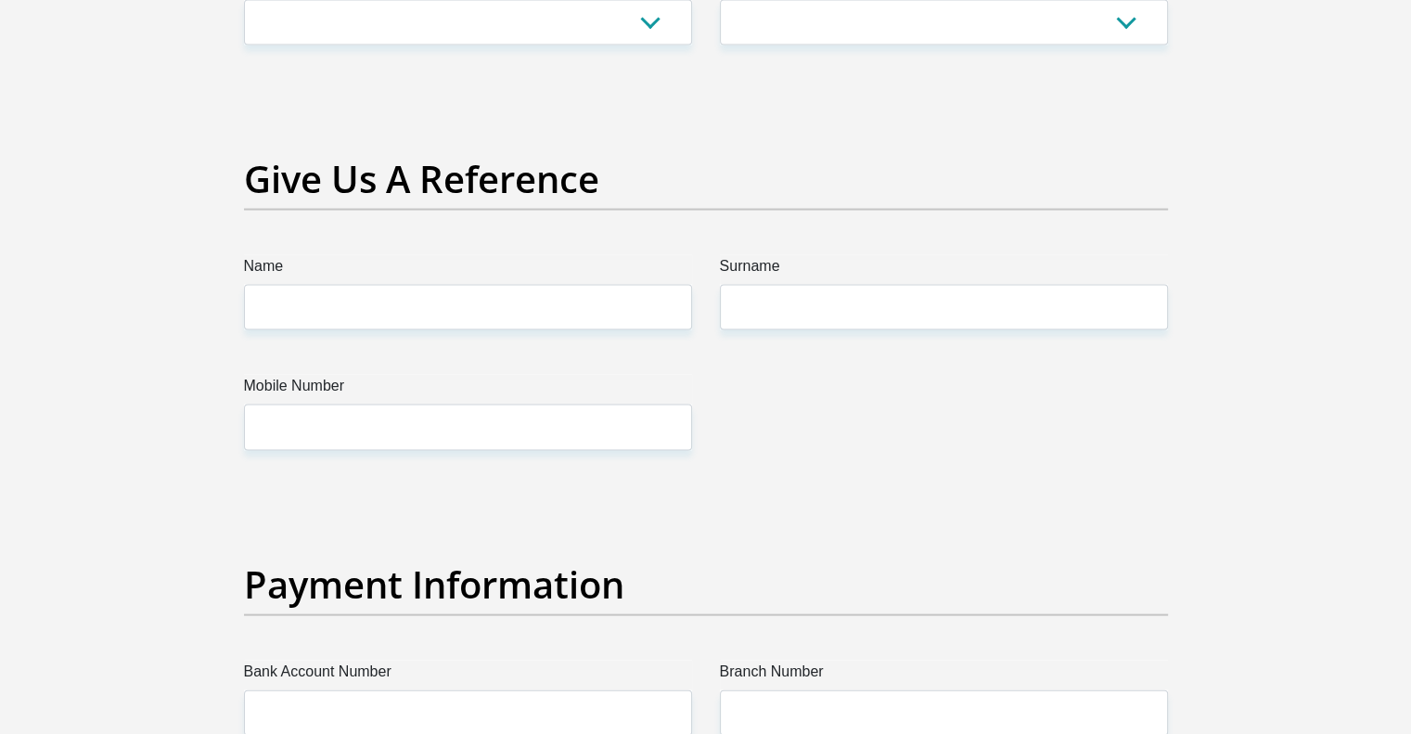
scroll to position [3803, 0]
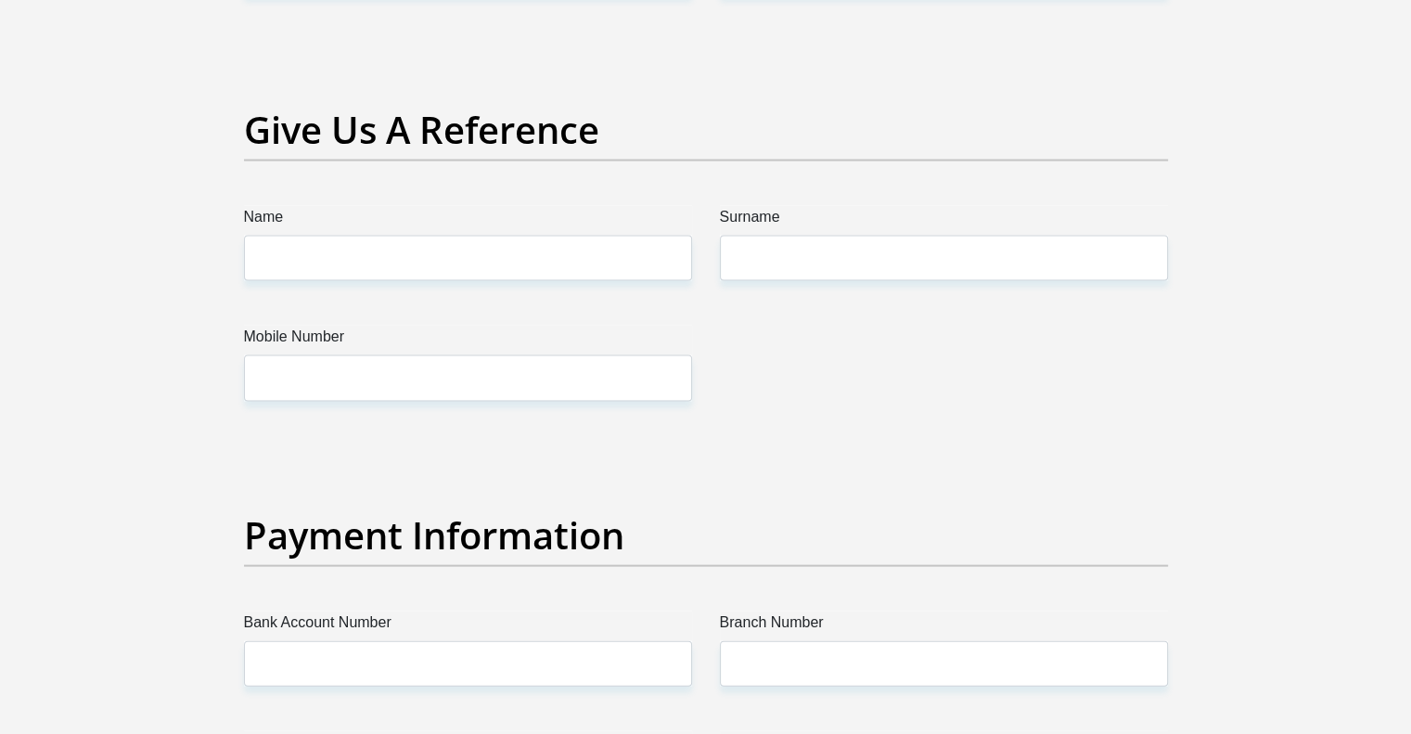
type input "1200"
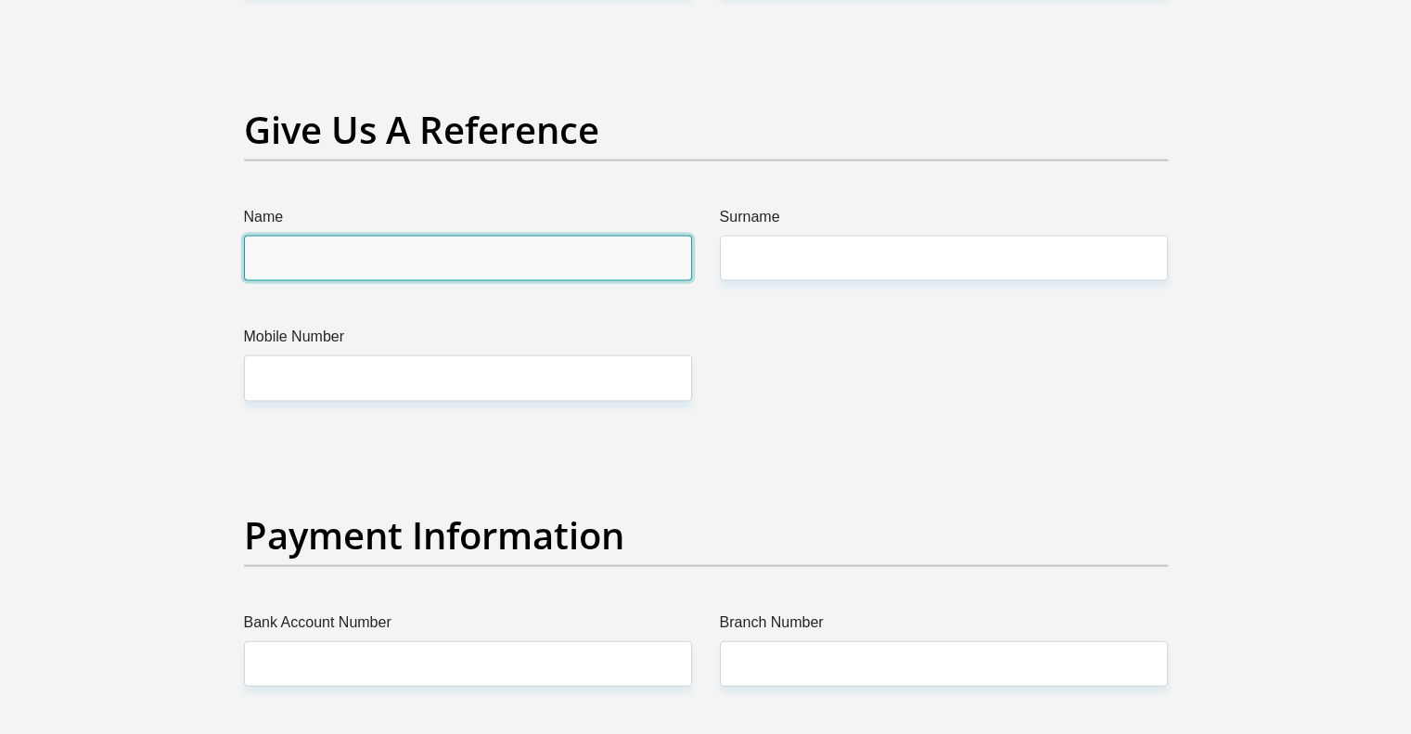
click at [541, 263] on input "Name" at bounding box center [468, 258] width 448 height 45
type input "Marcia"
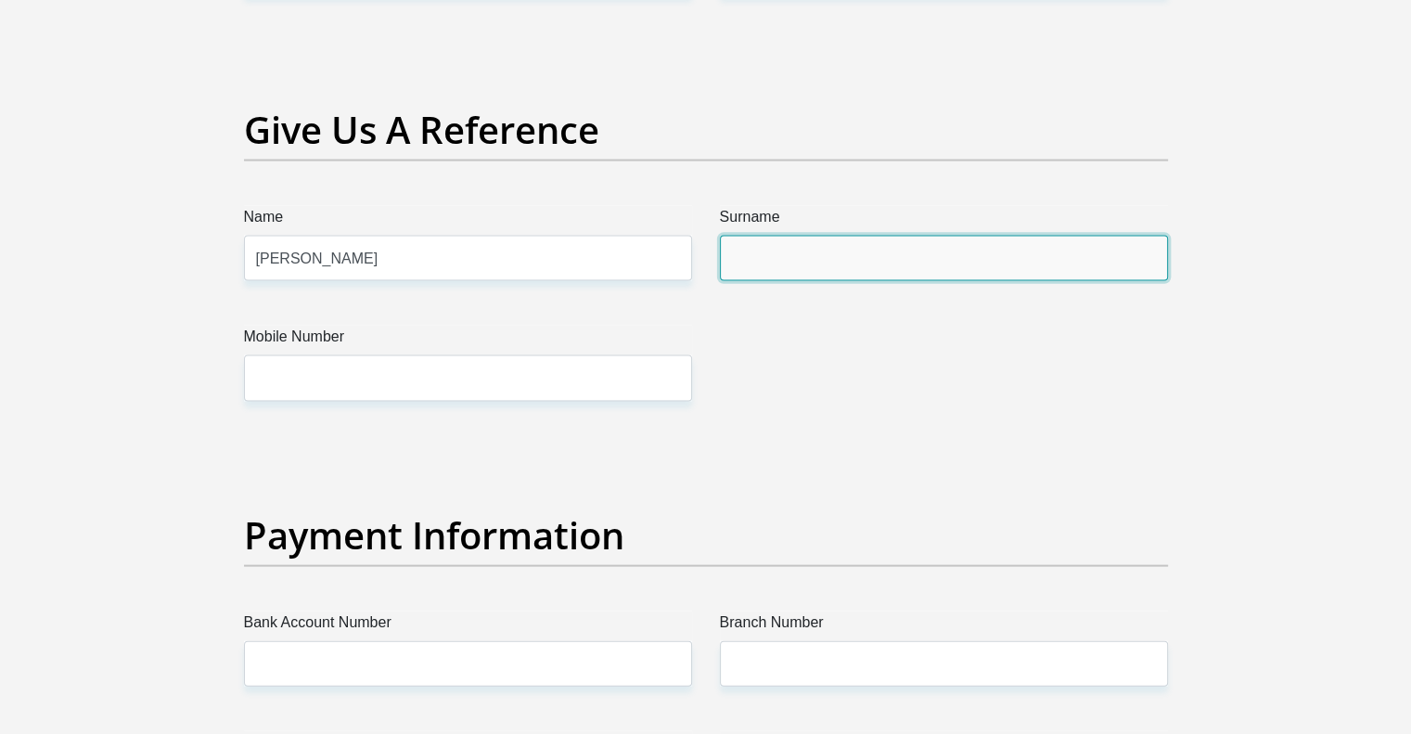
type input "Nieuwoudt"
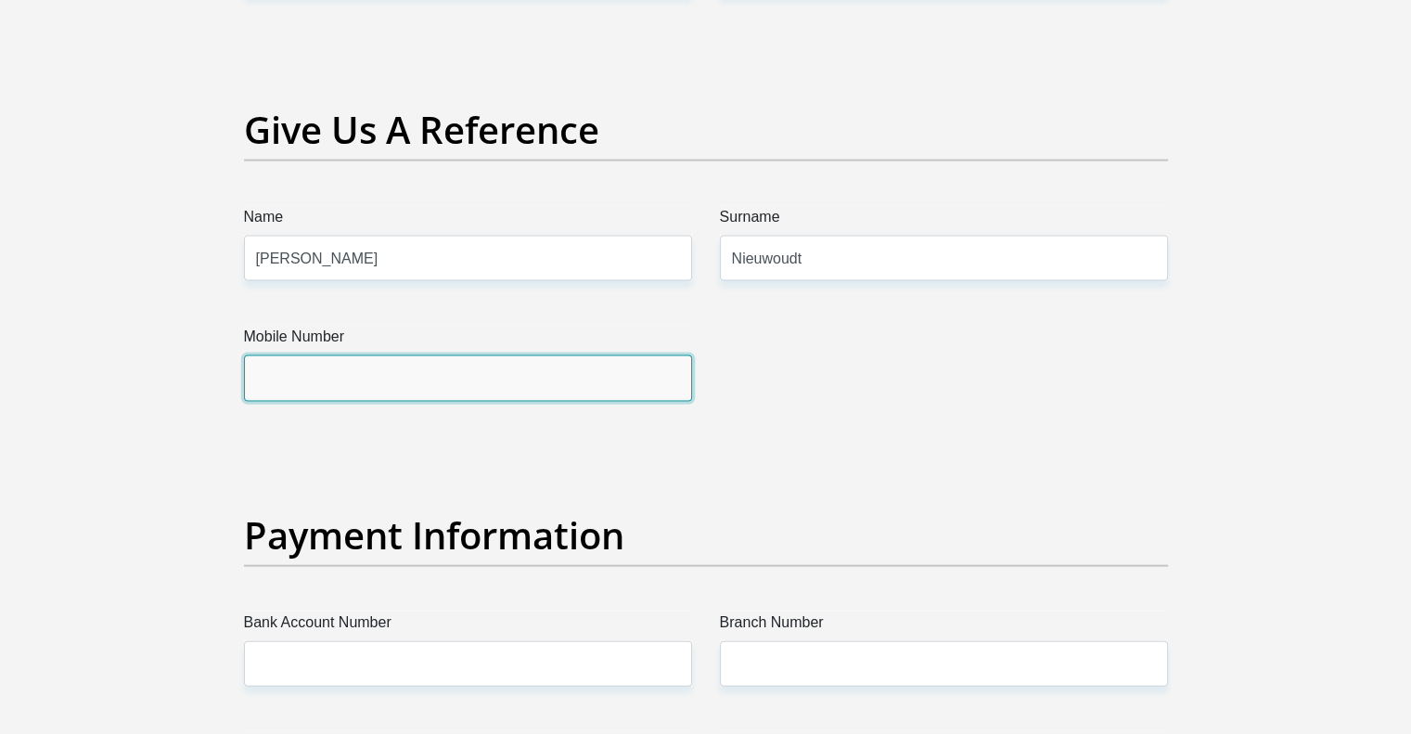
type input "0829327629"
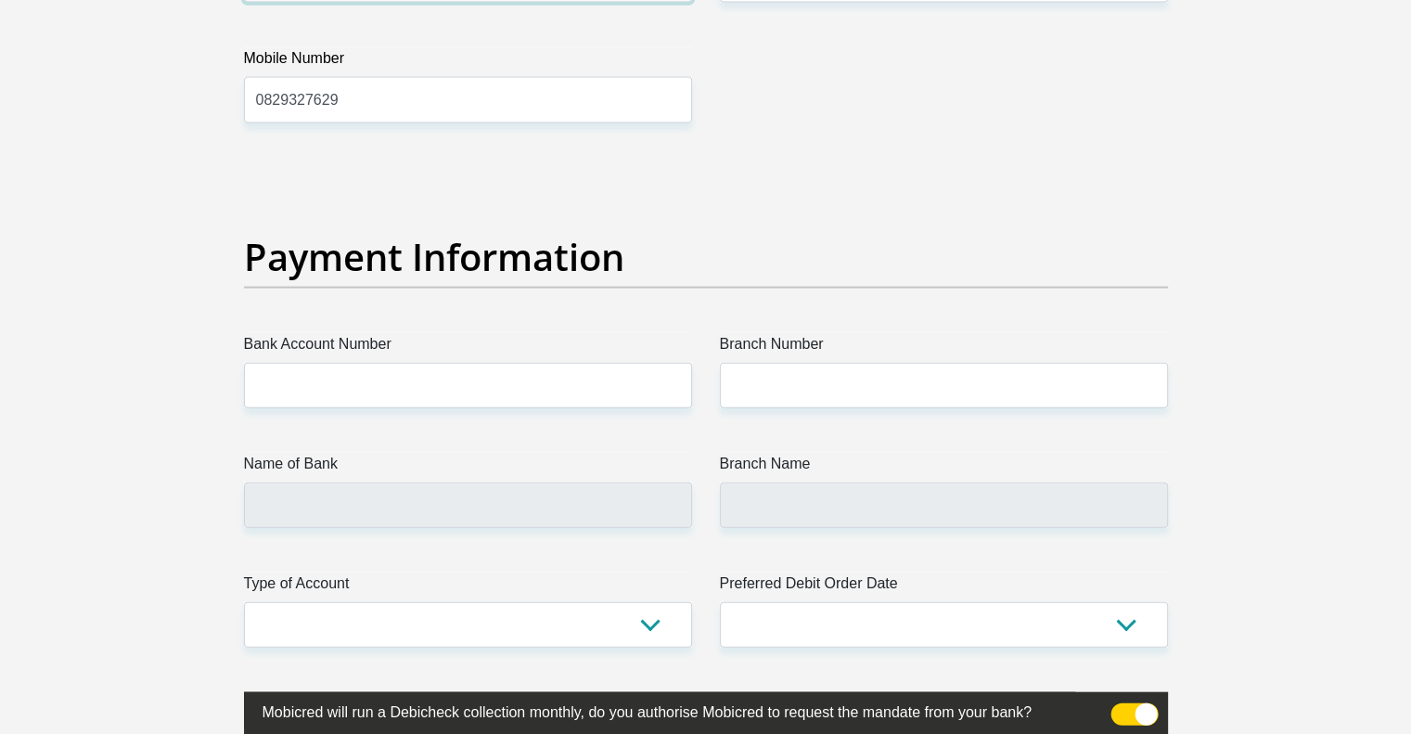
scroll to position [4110, 0]
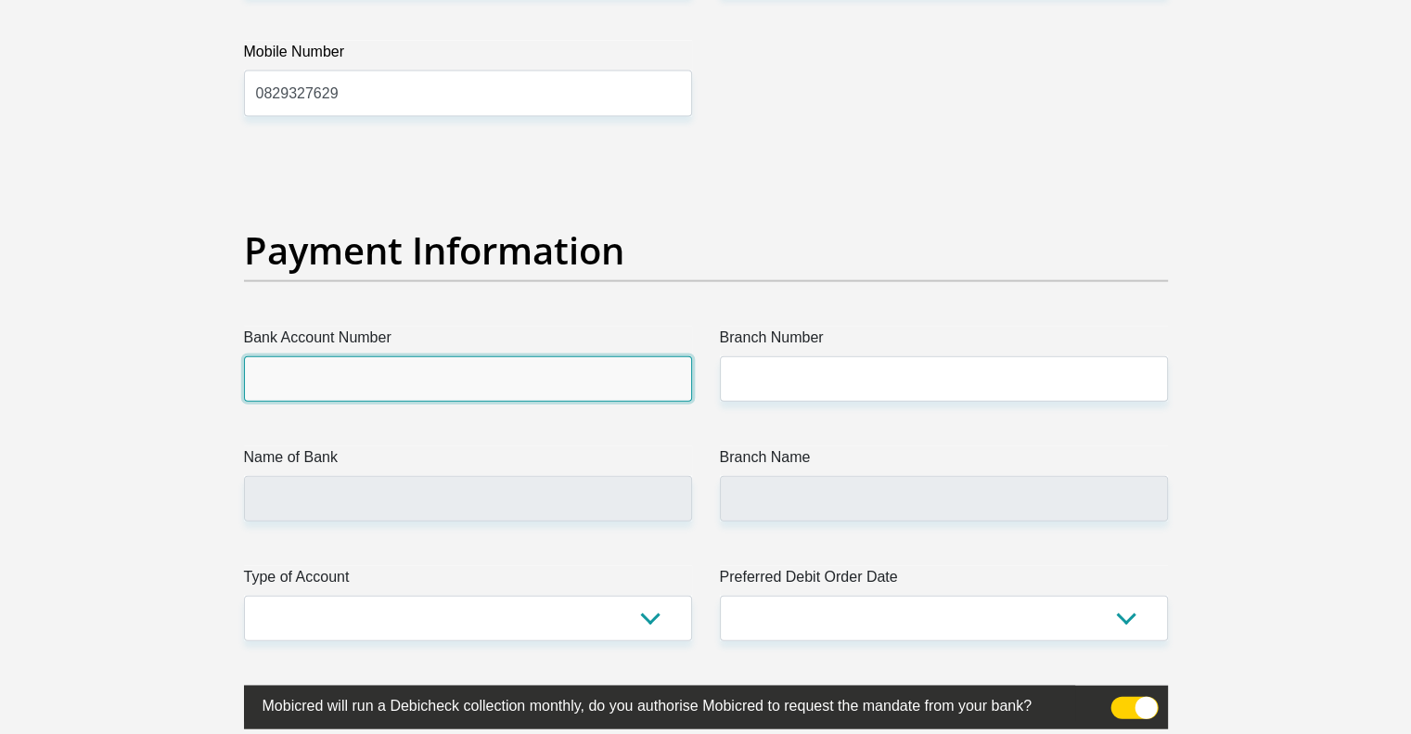
click at [423, 380] on input "Bank Account Number" at bounding box center [468, 378] width 448 height 45
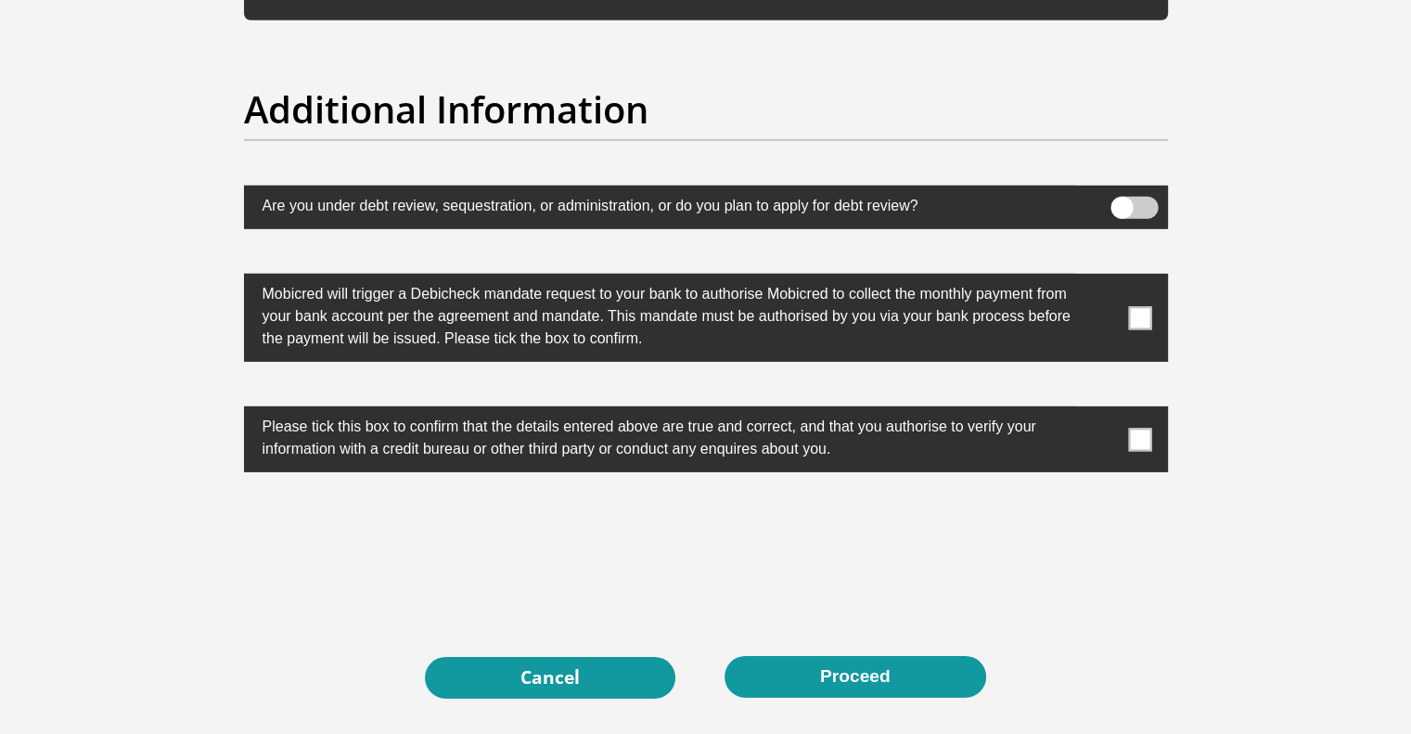
scroll to position [5769, 0]
